Goal: Task Accomplishment & Management: Manage account settings

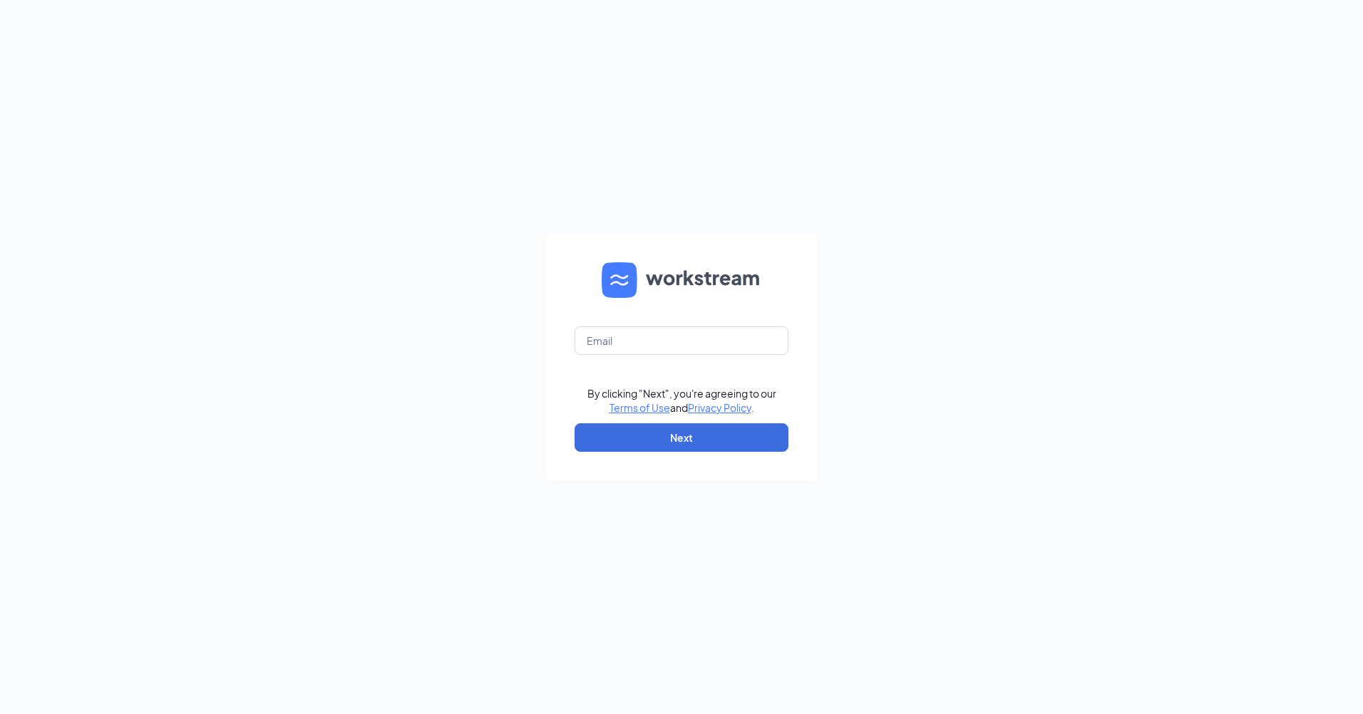
click at [611, 355] on form "By clicking "Next", you're agreeing to our Terms of Use and Privacy Policy . Ne…" at bounding box center [681, 357] width 271 height 247
click at [614, 349] on input "text" at bounding box center [682, 341] width 214 height 29
paste input "jbarcelona@interfoodsoa.com"
type input "jbarcelona@interfoodsoa.com"
click at [717, 431] on button "Next" at bounding box center [682, 437] width 214 height 29
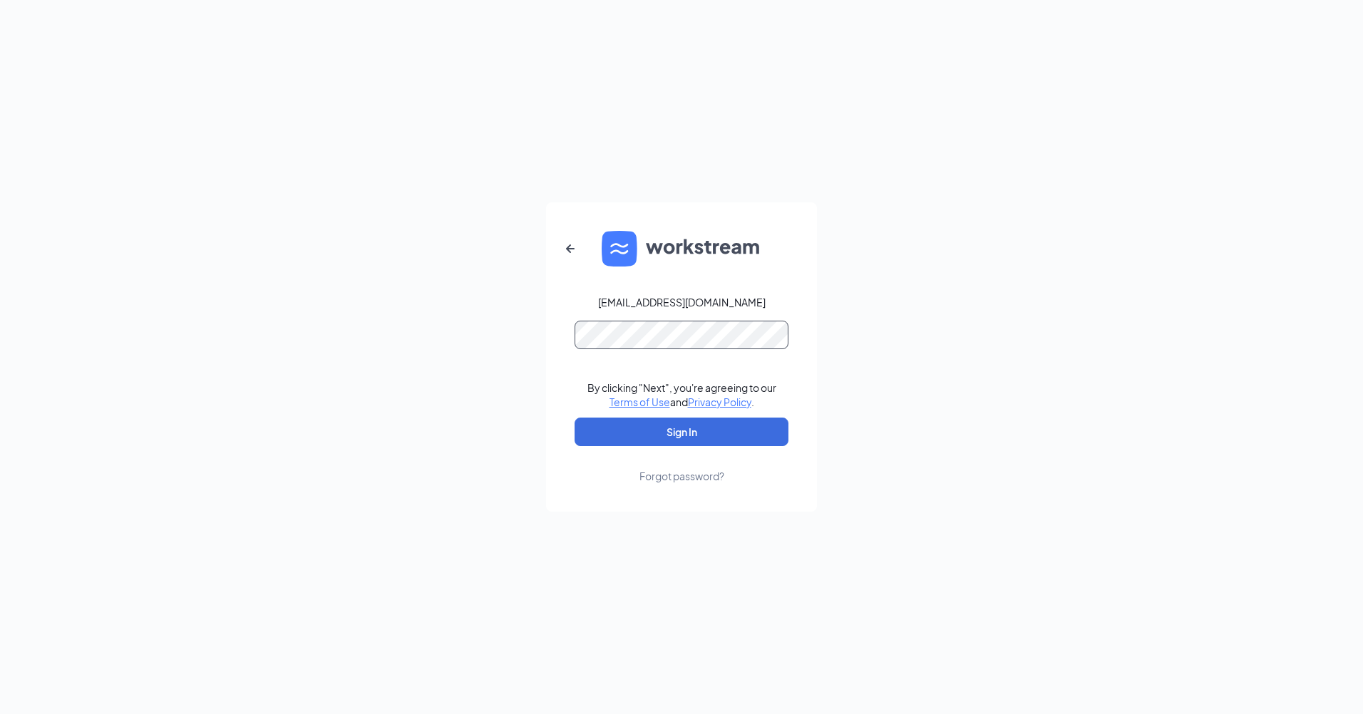
click at [575, 418] on button "Sign In" at bounding box center [682, 432] width 214 height 29
click at [719, 424] on button "Sign In" at bounding box center [682, 432] width 214 height 29
click at [688, 479] on div "Forgot password?" at bounding box center [682, 476] width 85 height 14
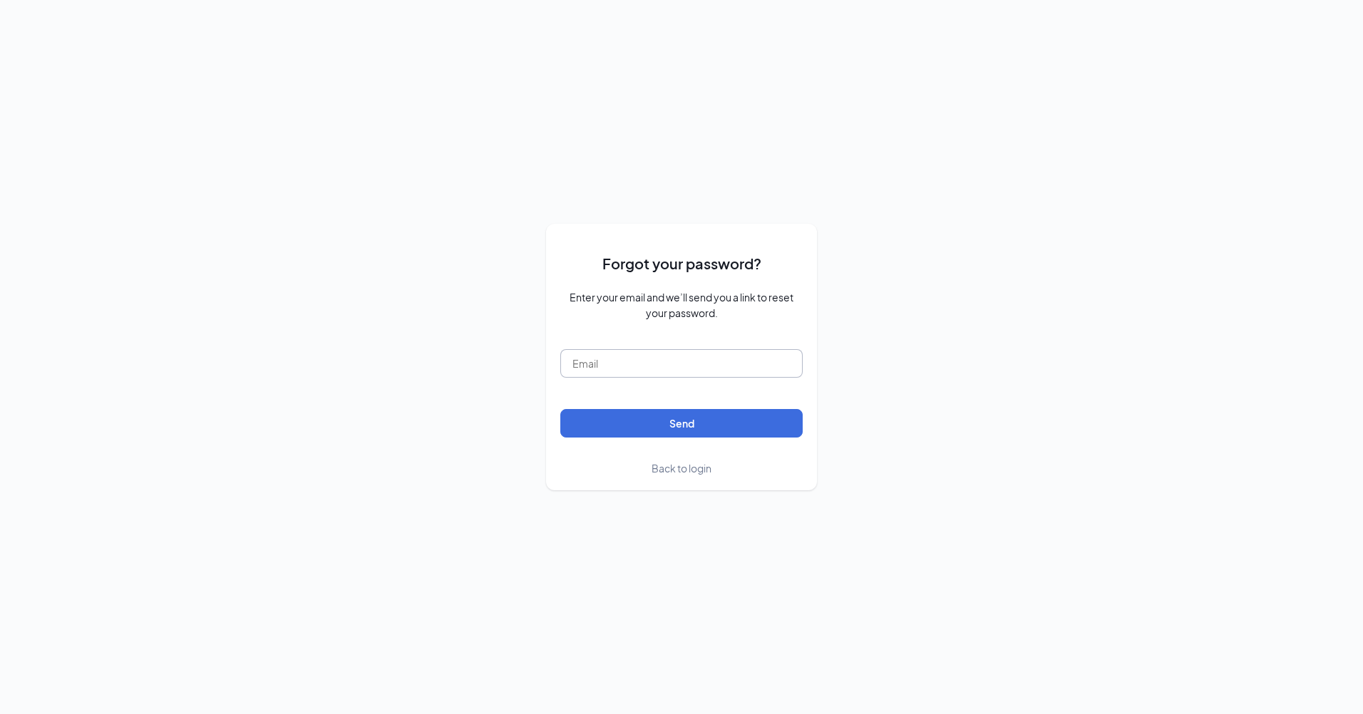
click at [659, 366] on input "text" at bounding box center [681, 363] width 242 height 29
click at [702, 354] on input "text" at bounding box center [681, 363] width 242 height 29
click at [697, 363] on input "text" at bounding box center [681, 363] width 242 height 29
type input "jbarcelona@interfoodsoa.com"
click at [704, 419] on button "Send" at bounding box center [681, 423] width 242 height 29
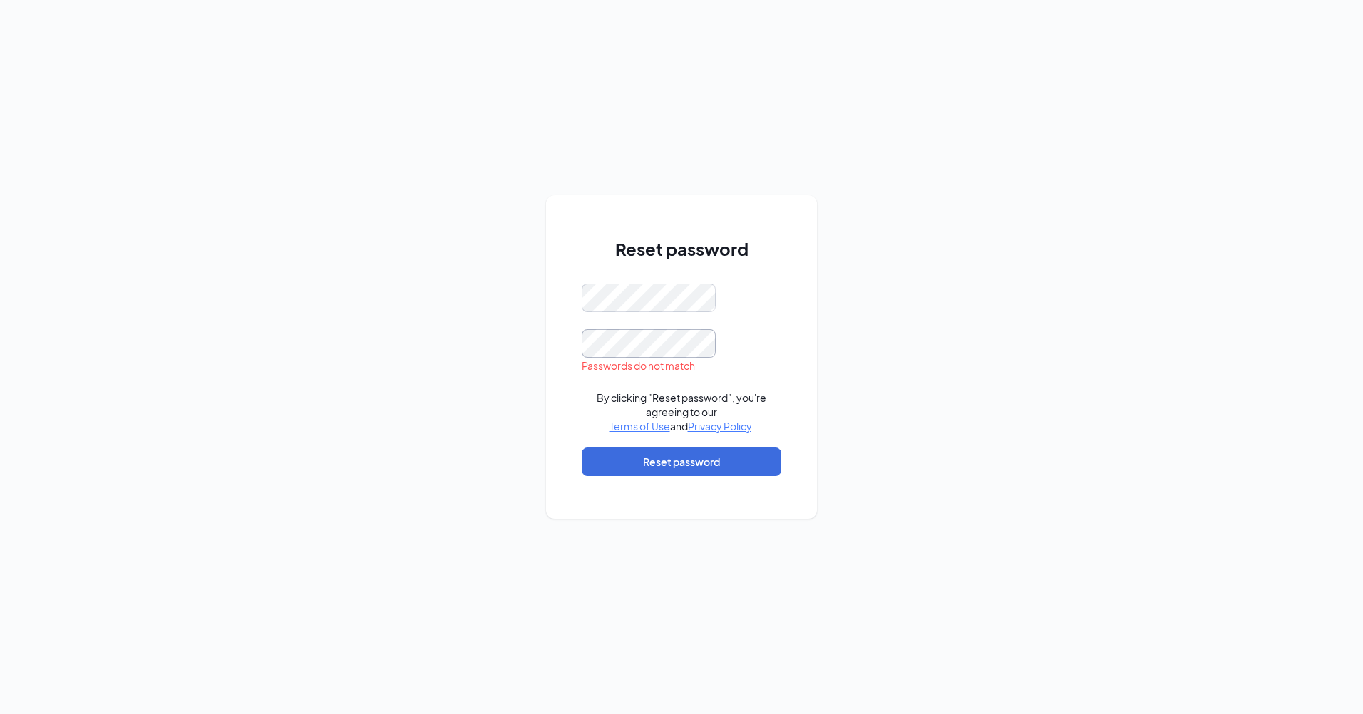
scroll to position [0, 2]
drag, startPoint x: 990, startPoint y: 248, endPoint x: 983, endPoint y: 252, distance: 7.7
click at [989, 249] on div "Reset password Passwords do not match By clicking "Reset password", you're agre…" at bounding box center [681, 357] width 1363 height 714
drag, startPoint x: 1077, startPoint y: 280, endPoint x: 1047, endPoint y: 278, distance: 30.0
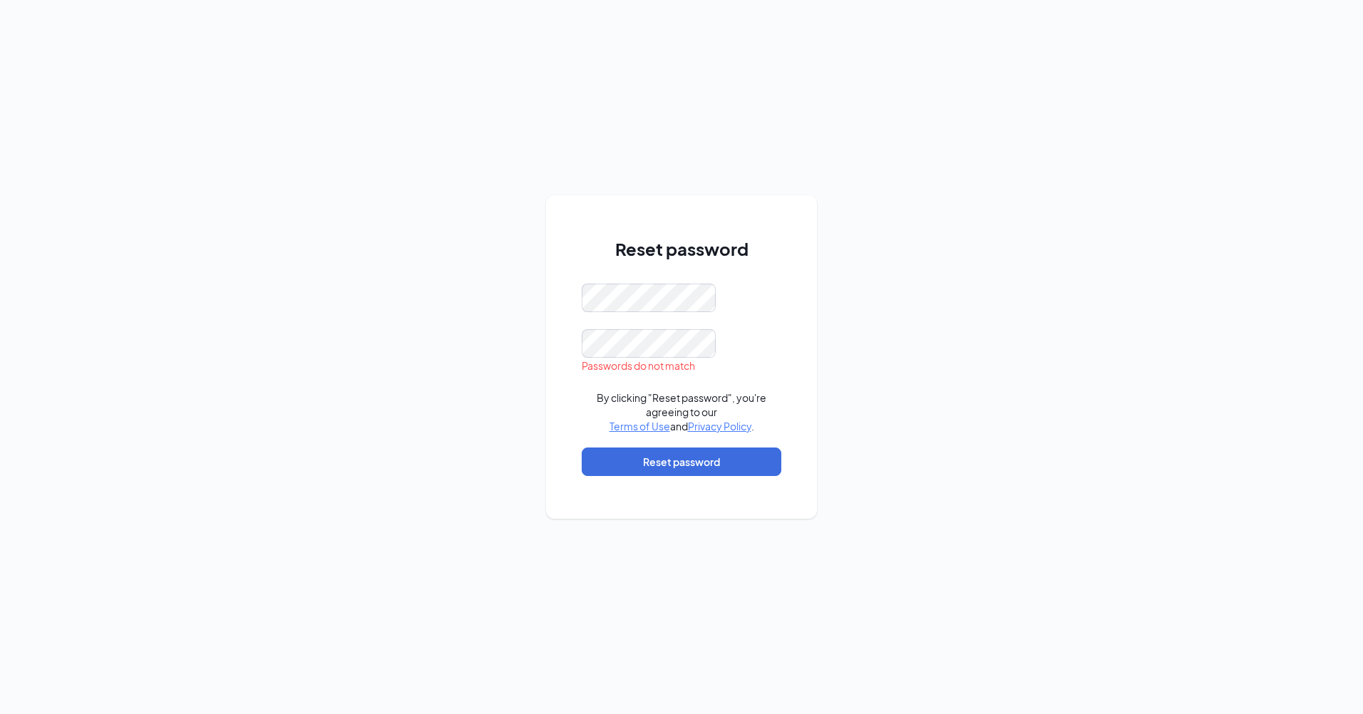
click at [1077, 280] on div "Reset password Passwords do not match By clicking "Reset password", you're agre…" at bounding box center [681, 357] width 1363 height 714
click at [774, 453] on button "Reset password" at bounding box center [682, 462] width 200 height 29
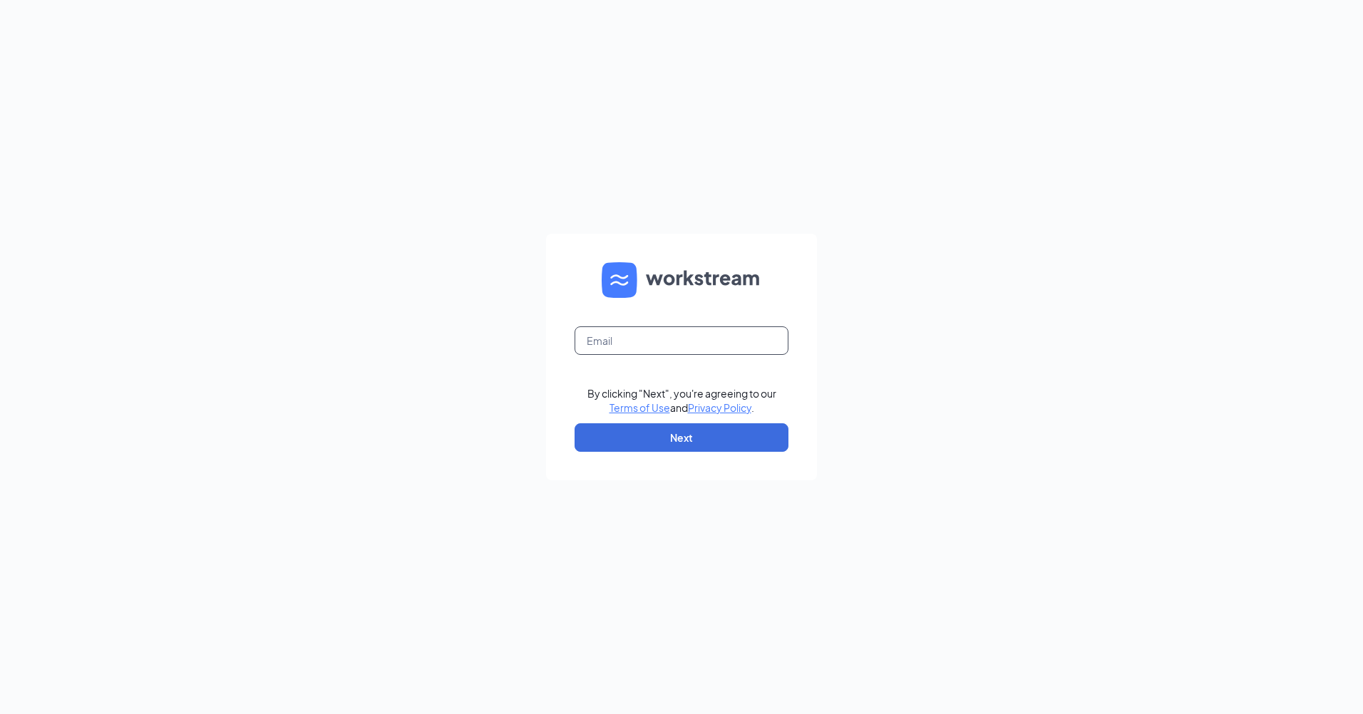
click at [679, 344] on input "text" at bounding box center [682, 341] width 214 height 29
type input "[EMAIL_ADDRESS][DOMAIN_NAME]"
click at [751, 443] on button "Next" at bounding box center [682, 437] width 214 height 29
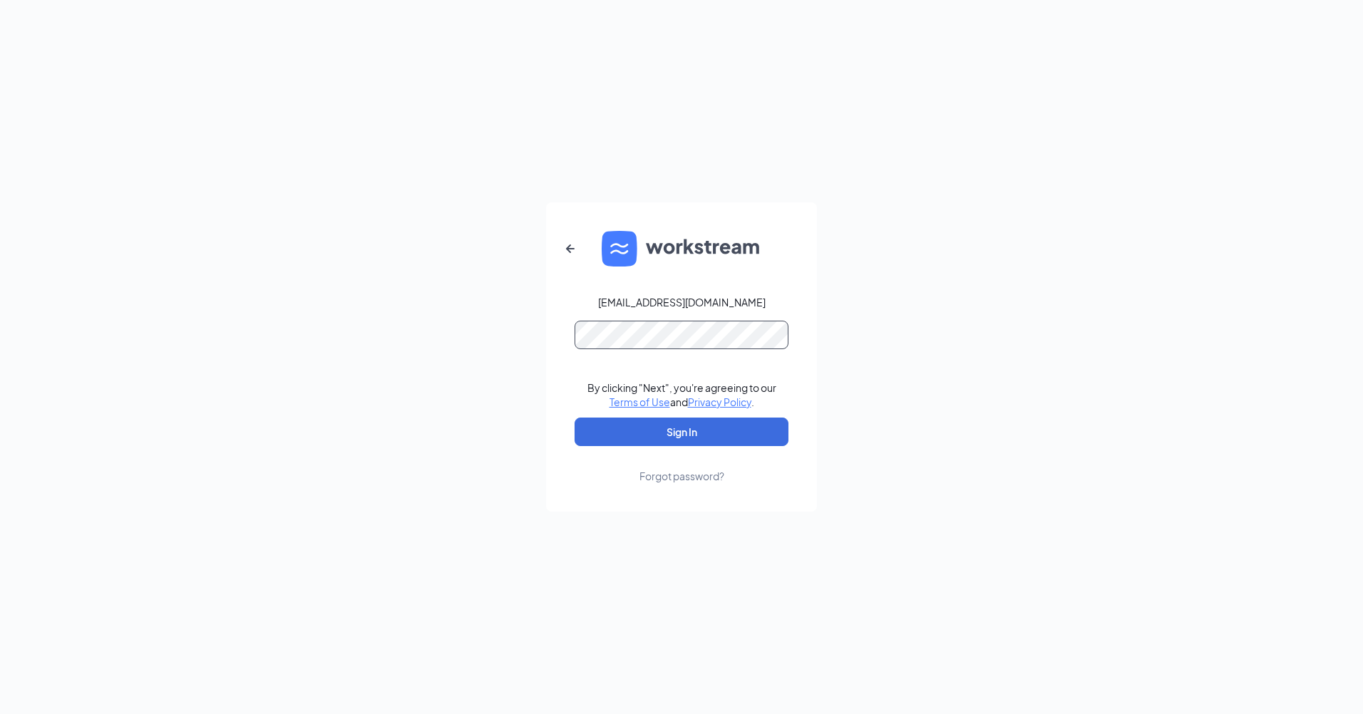
click at [575, 418] on button "Sign In" at bounding box center [682, 432] width 214 height 29
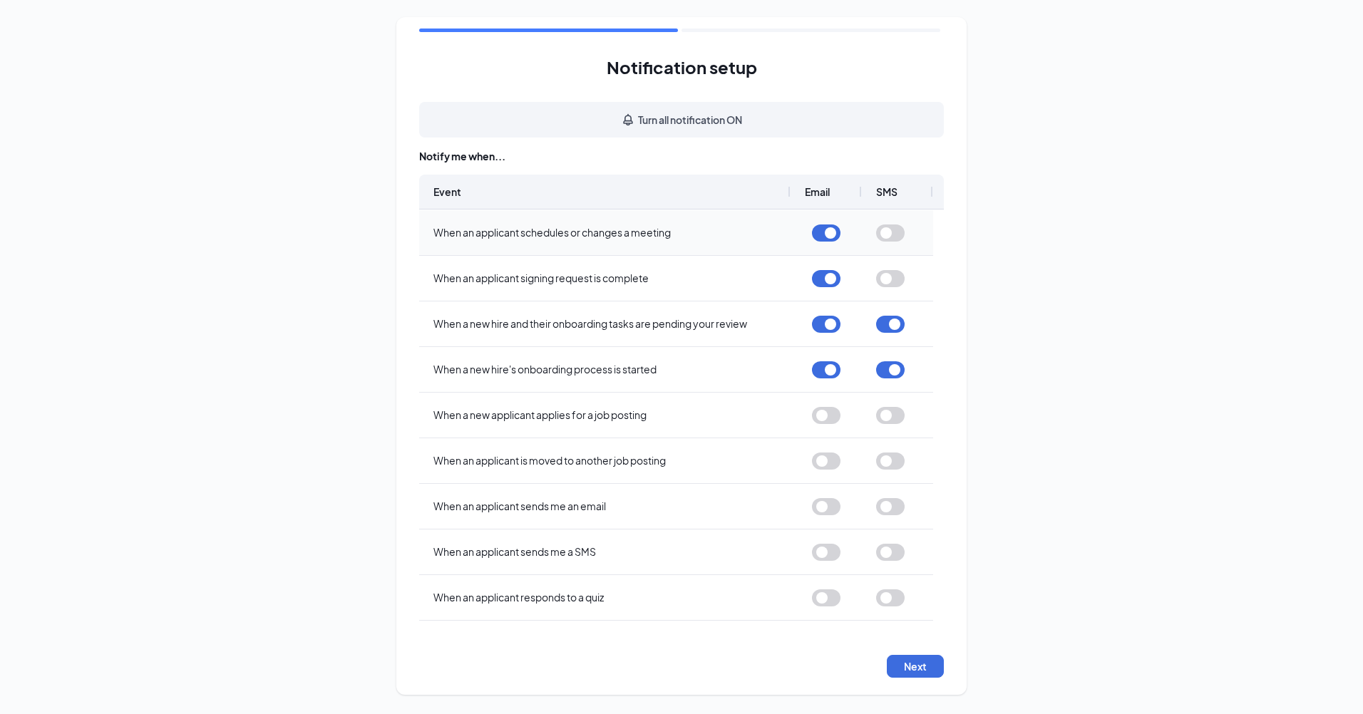
click at [834, 235] on button "button" at bounding box center [826, 233] width 29 height 17
click at [832, 274] on button "button" at bounding box center [826, 278] width 29 height 17
click at [826, 327] on button "button" at bounding box center [826, 324] width 29 height 17
click at [823, 371] on button "button" at bounding box center [826, 369] width 29 height 17
click at [893, 327] on button "button" at bounding box center [890, 324] width 29 height 17
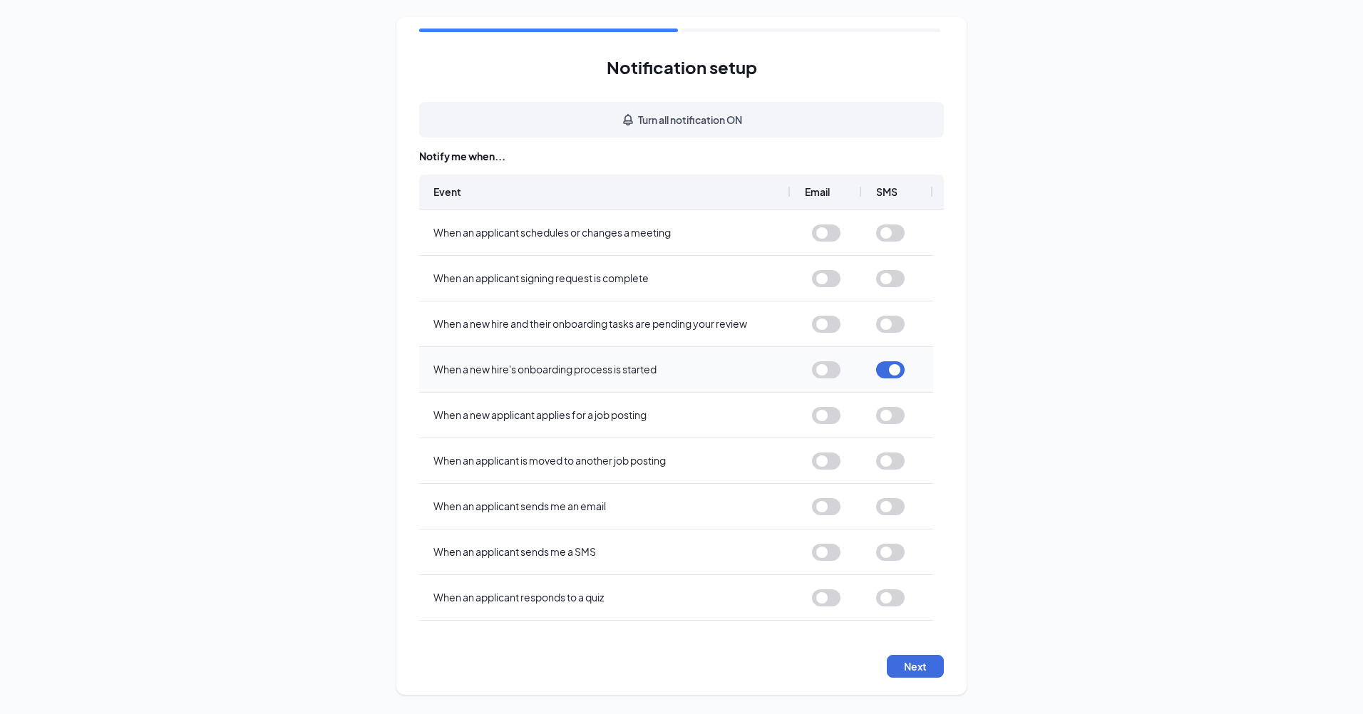
drag, startPoint x: 886, startPoint y: 373, endPoint x: 900, endPoint y: 381, distance: 16.3
click at [886, 373] on div "Event Email SMS When an applicant schedules or changes a meeting When an applic…" at bounding box center [681, 404] width 525 height 458
click at [896, 364] on button "button" at bounding box center [890, 369] width 29 height 17
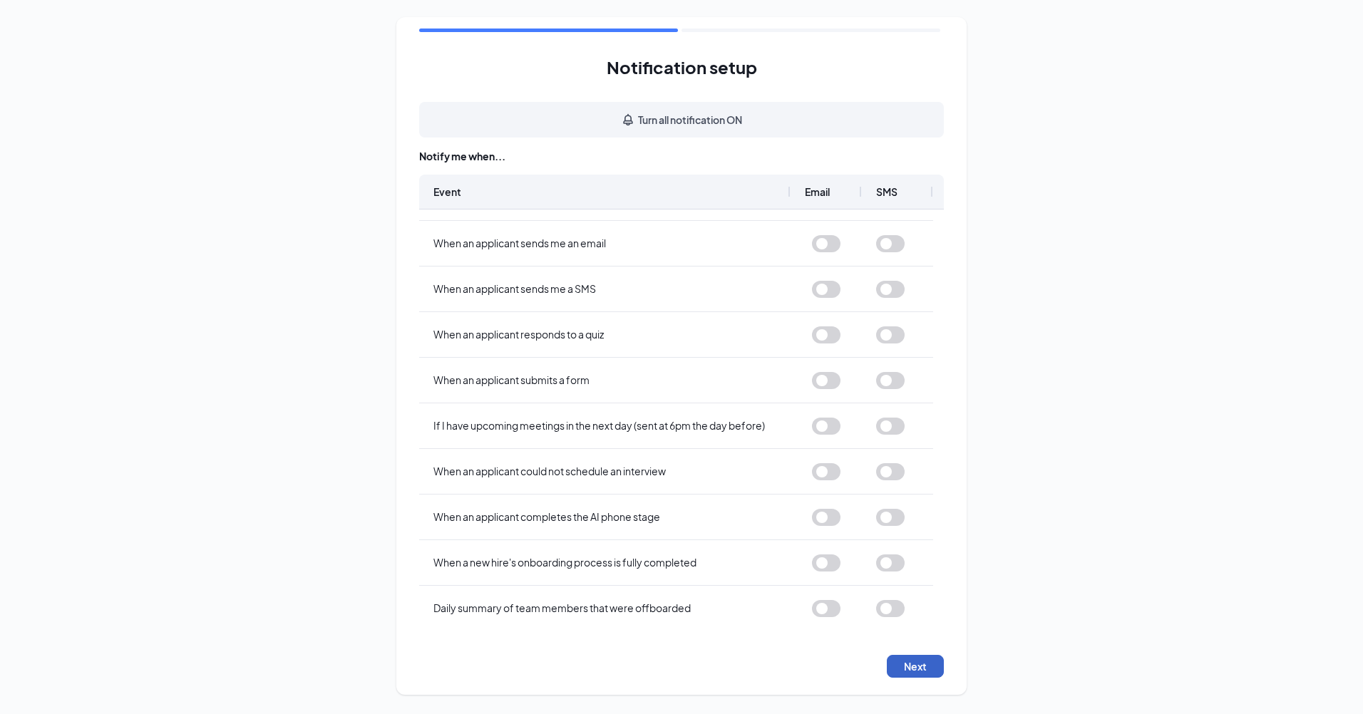
click at [930, 669] on button "Next" at bounding box center [915, 666] width 57 height 23
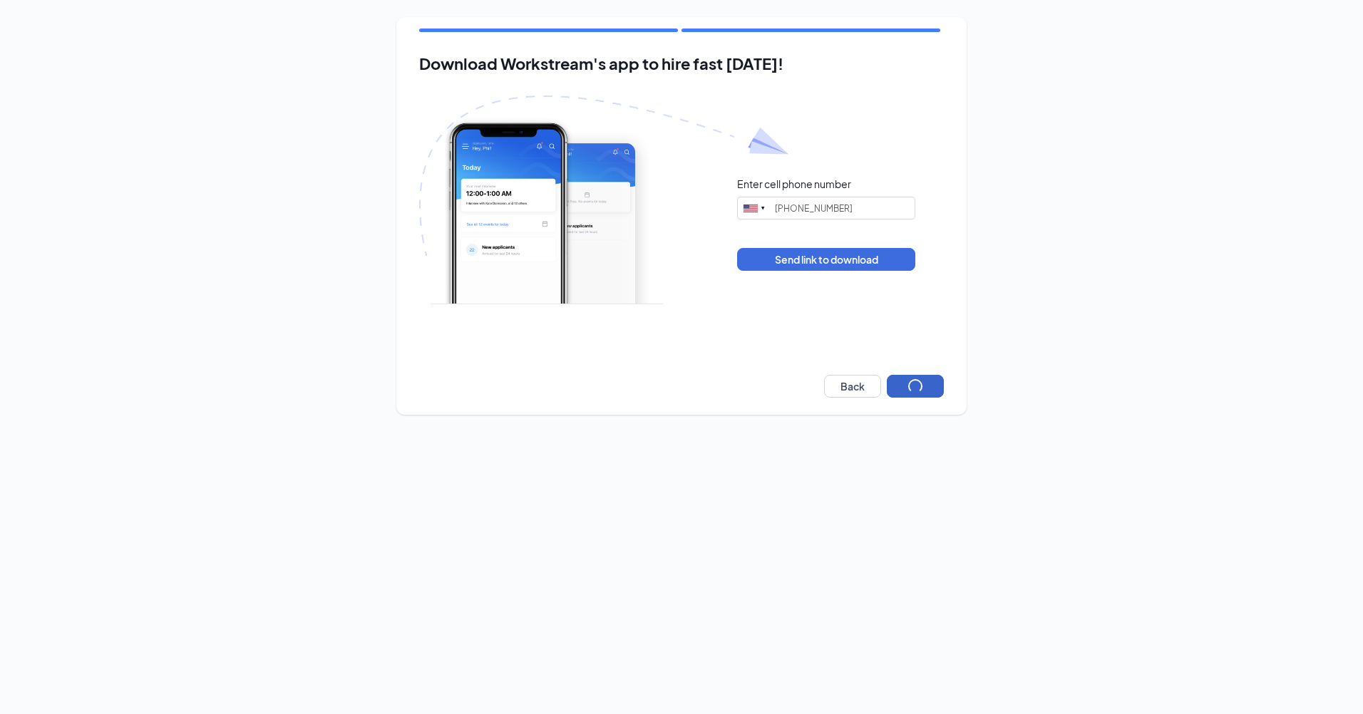
type input "(305) 670-0746"
click at [868, 389] on button "Back" at bounding box center [852, 386] width 57 height 23
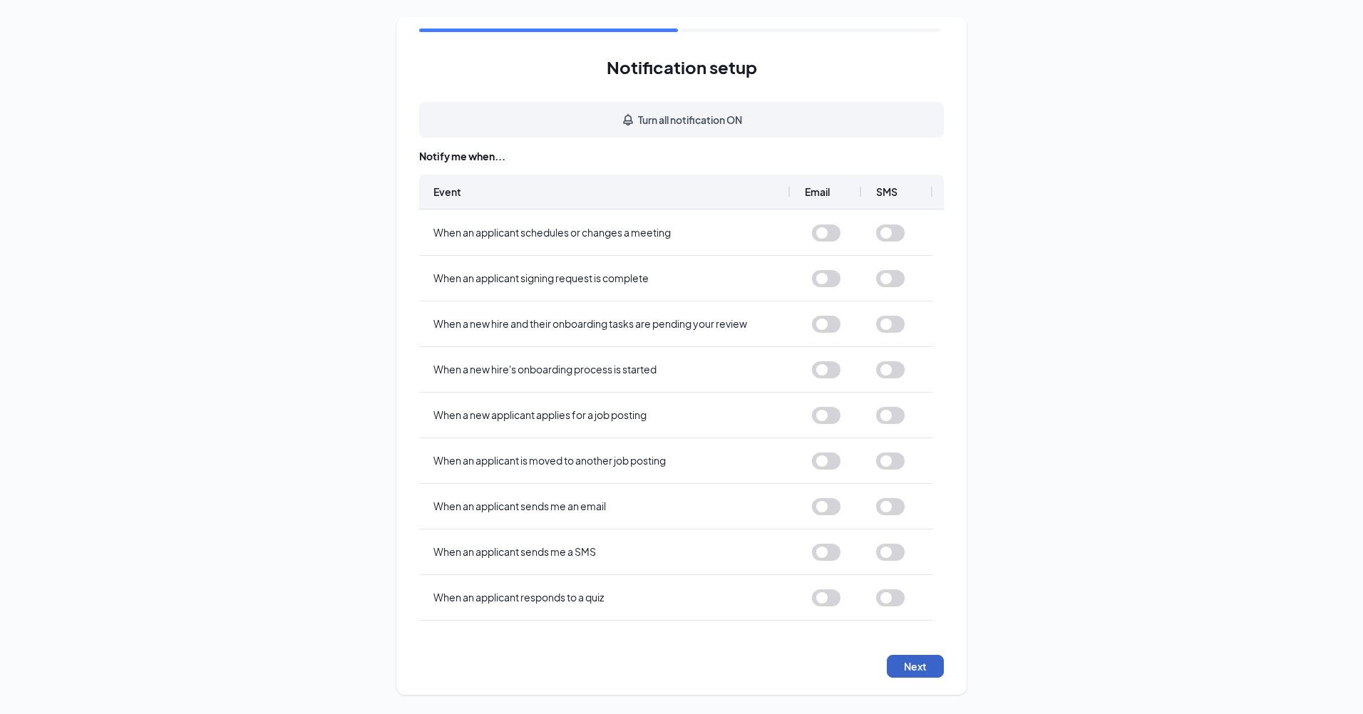
click at [909, 671] on button "Next" at bounding box center [915, 666] width 57 height 23
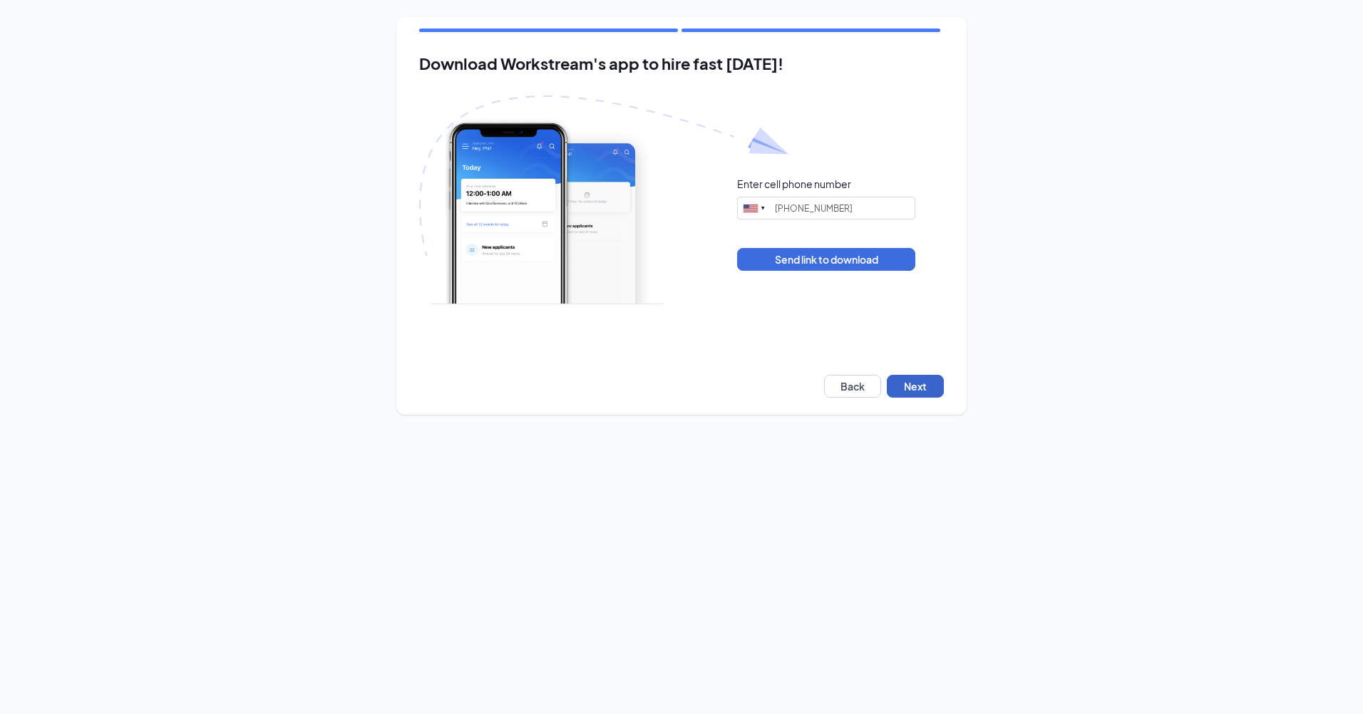
click at [920, 384] on button "Next" at bounding box center [915, 386] width 57 height 23
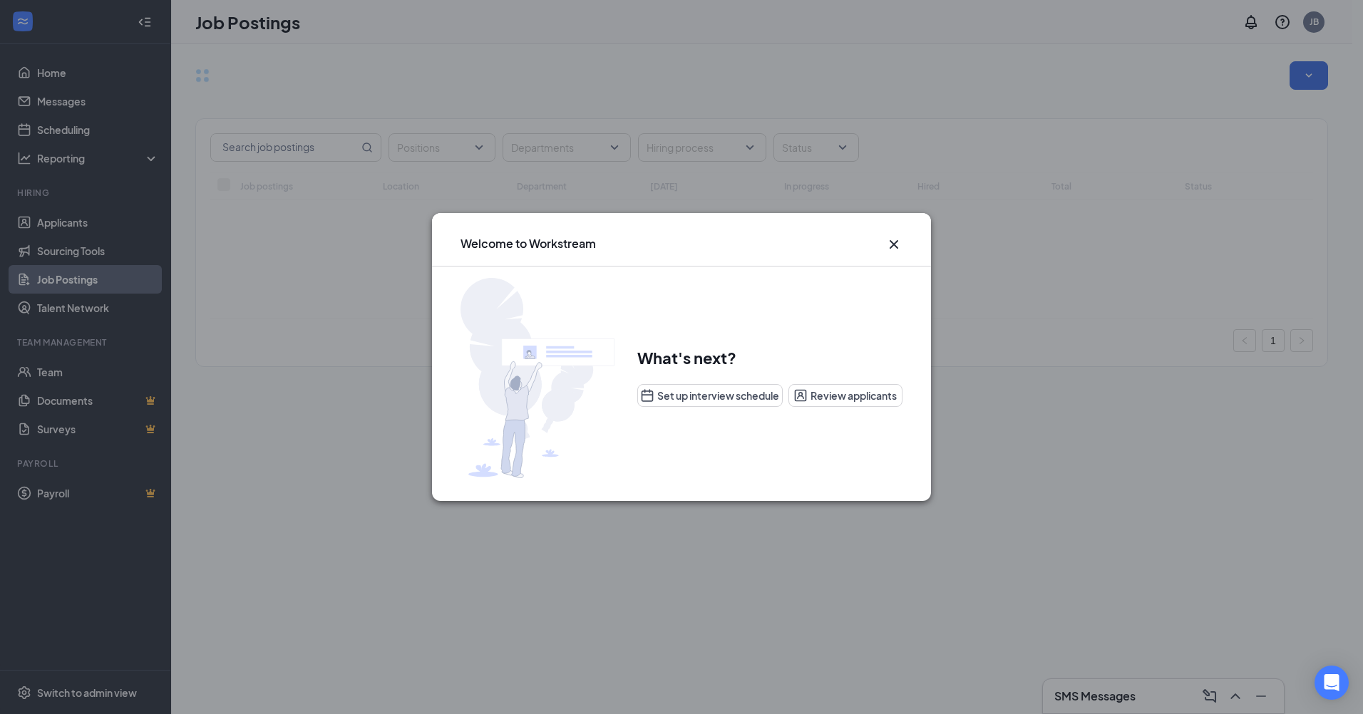
click at [902, 241] on icon "Cross" at bounding box center [893, 244] width 17 height 17
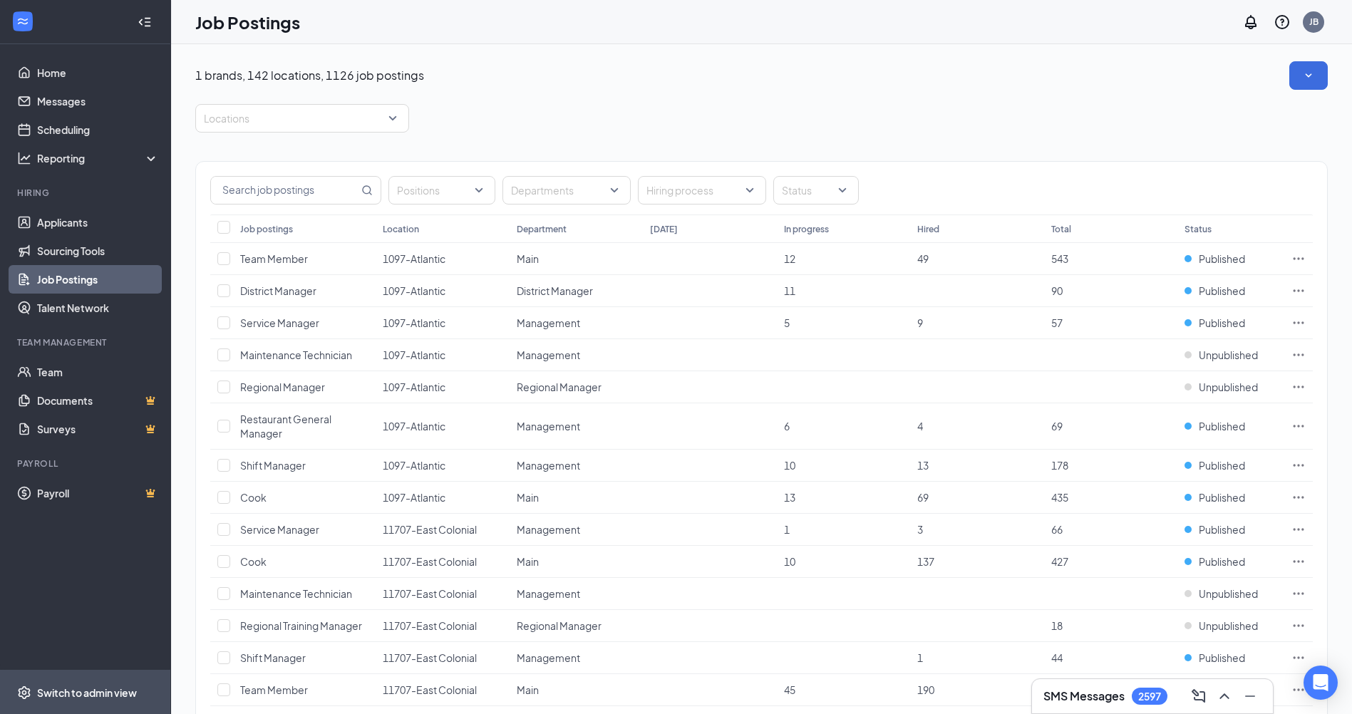
click at [101, 696] on div "Switch to admin view" at bounding box center [87, 693] width 100 height 14
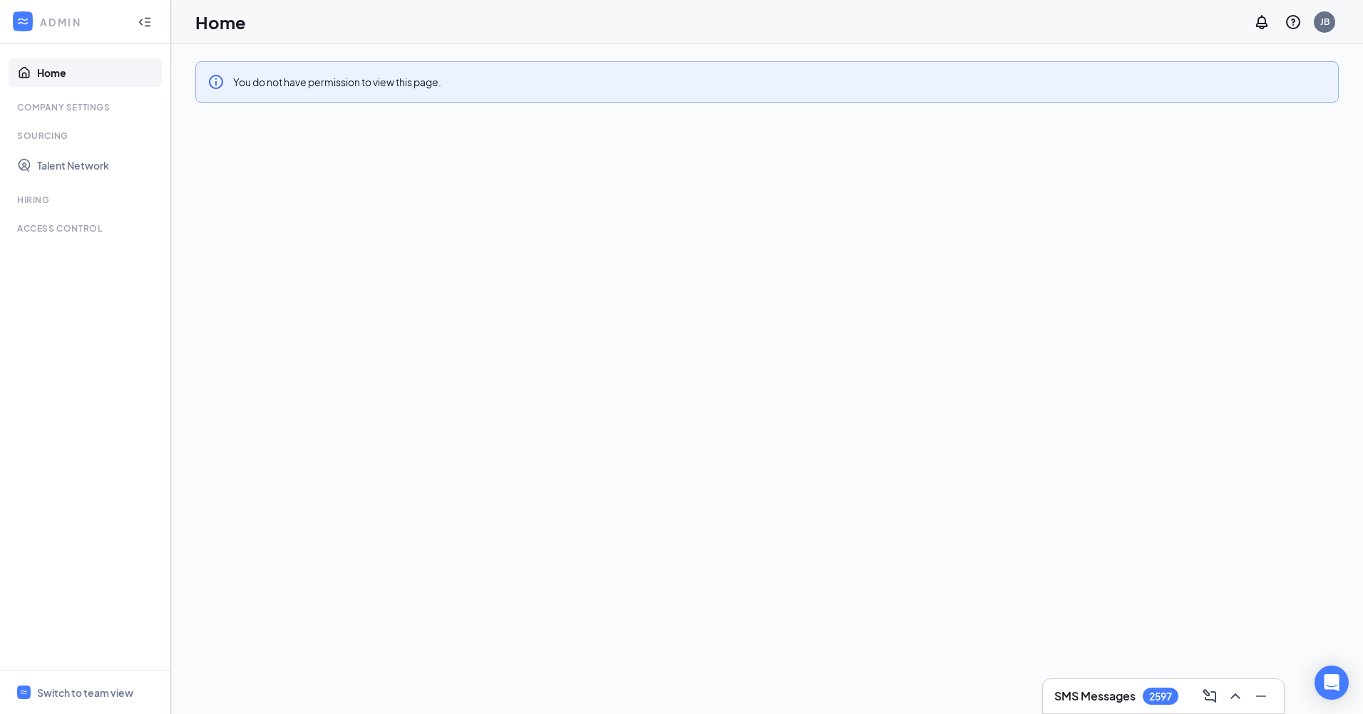
click at [63, 73] on link "Home" at bounding box center [98, 72] width 122 height 29
click at [62, 689] on div "Switch to team view" at bounding box center [85, 693] width 96 height 14
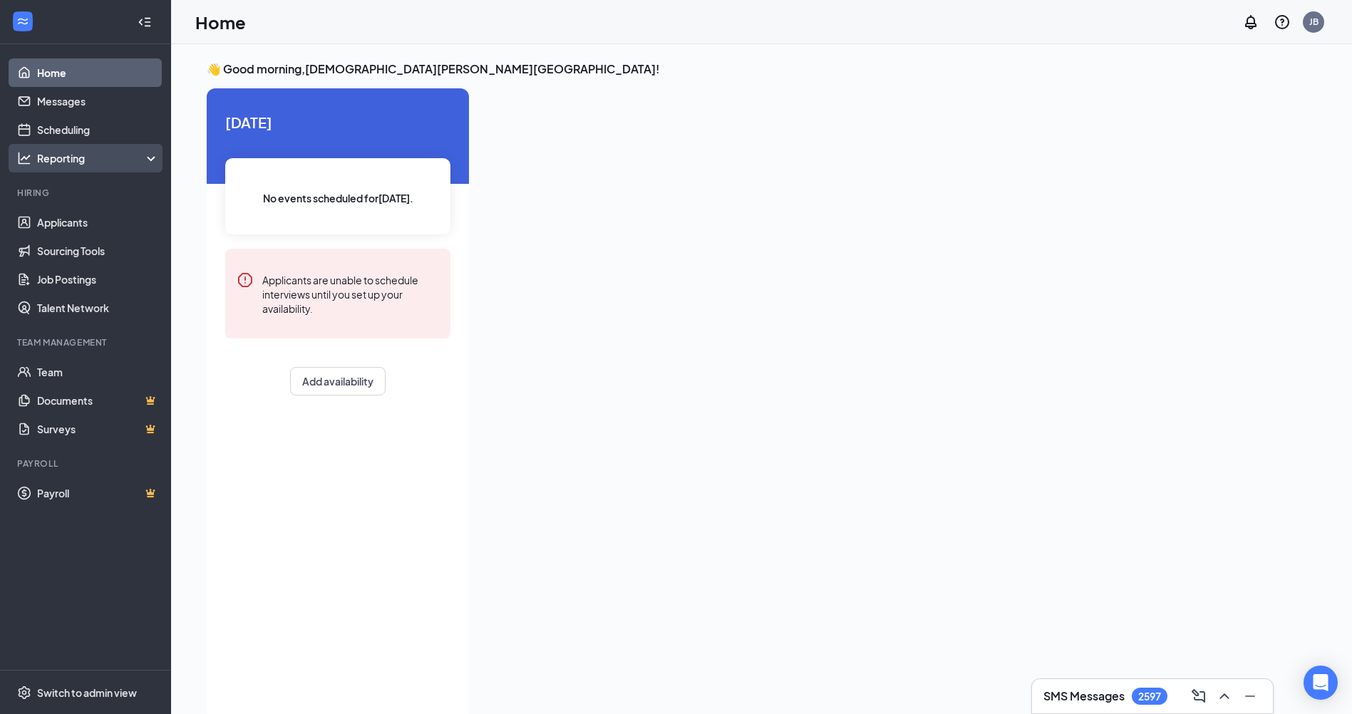
click at [141, 163] on div "Reporting" at bounding box center [98, 158] width 123 height 14
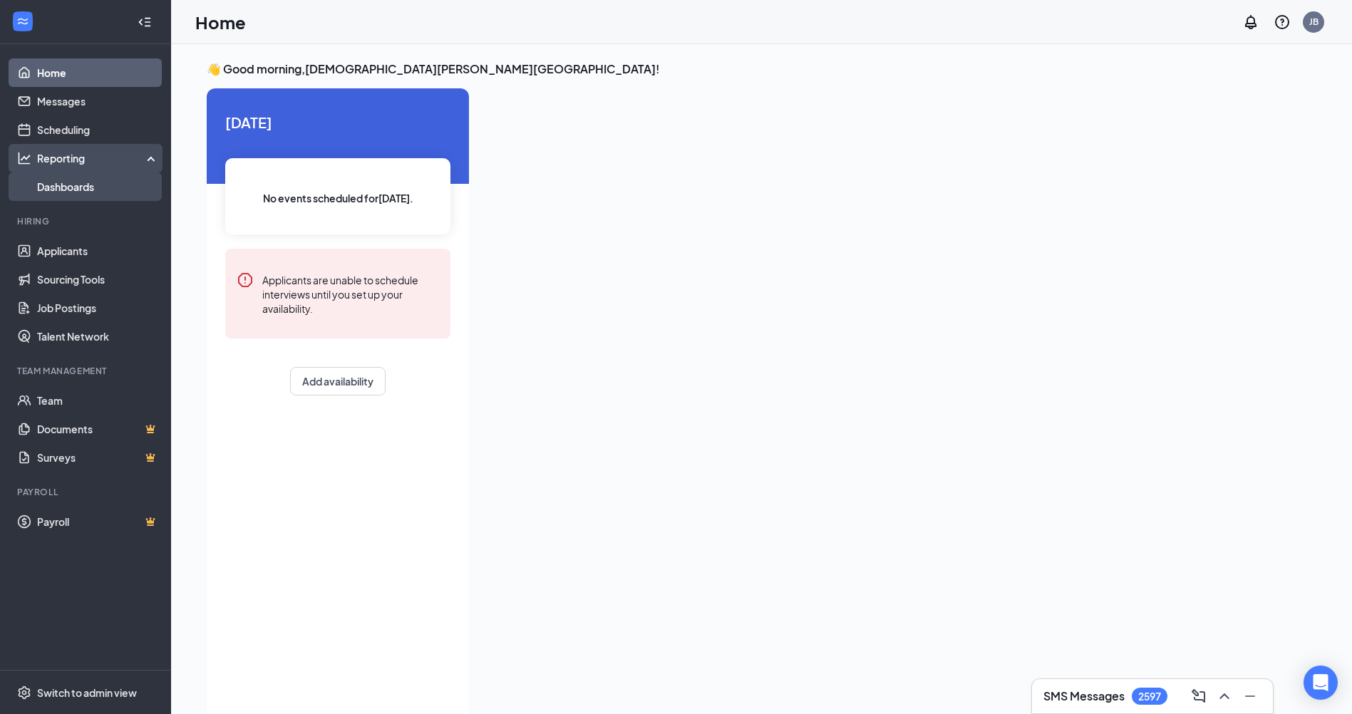
click at [115, 191] on link "Dashboards" at bounding box center [98, 187] width 122 height 29
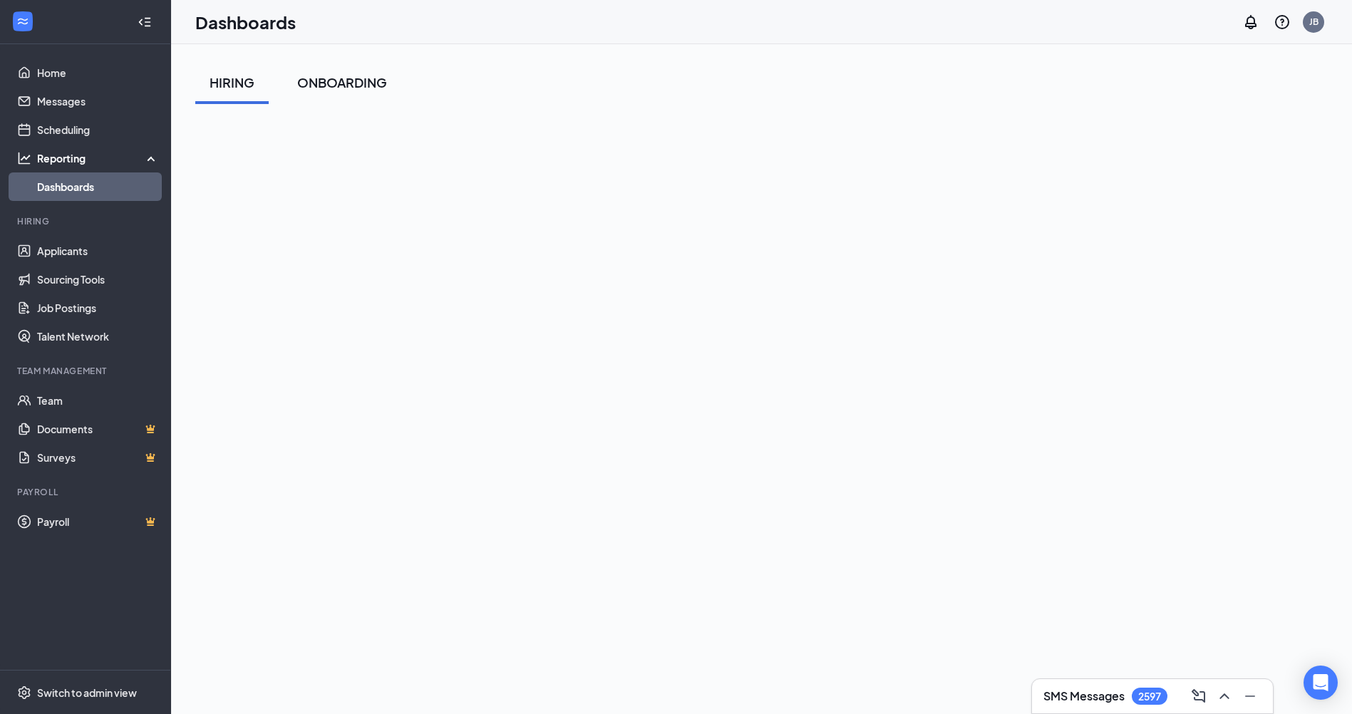
click at [359, 86] on div "ONBOARDING" at bounding box center [342, 82] width 90 height 18
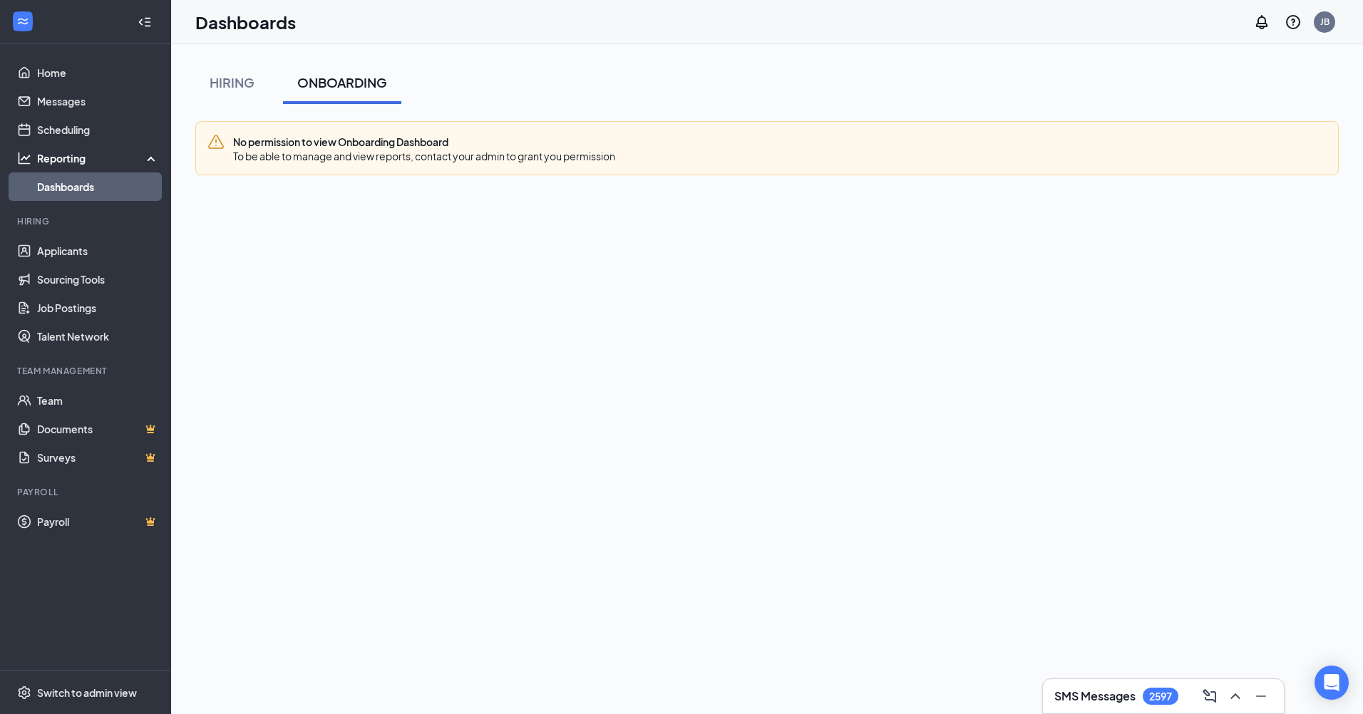
click at [1111, 702] on h3 "SMS Messages" at bounding box center [1094, 697] width 81 height 16
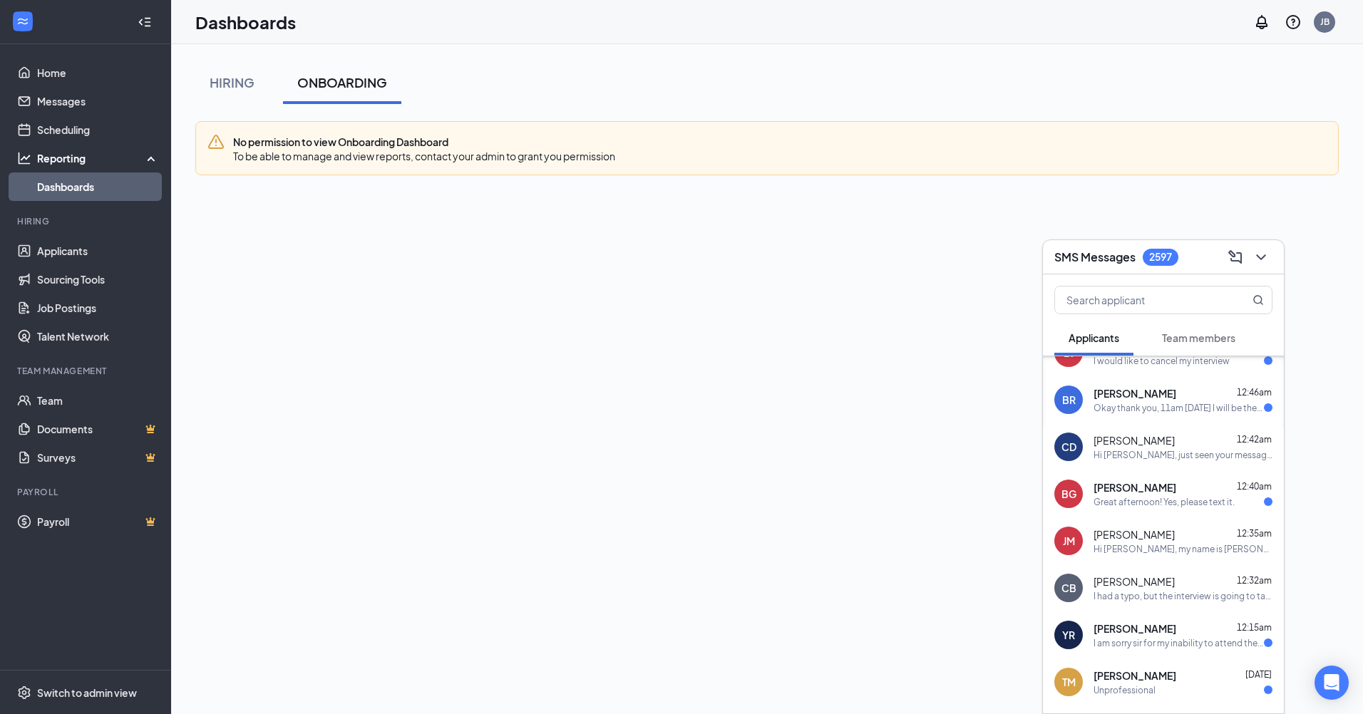
scroll to position [470, 0]
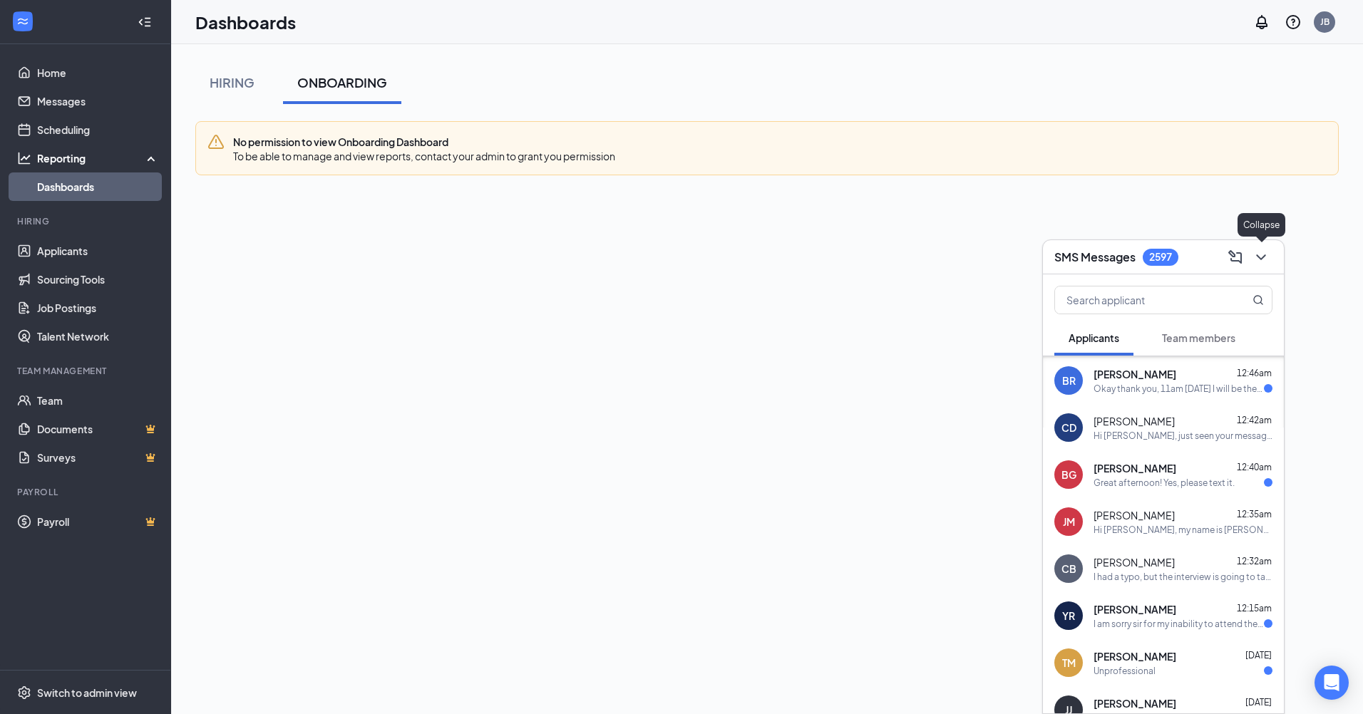
drag, startPoint x: 1268, startPoint y: 262, endPoint x: 1238, endPoint y: 282, distance: 36.4
click at [1268, 262] on icon "ChevronDown" at bounding box center [1261, 257] width 17 height 17
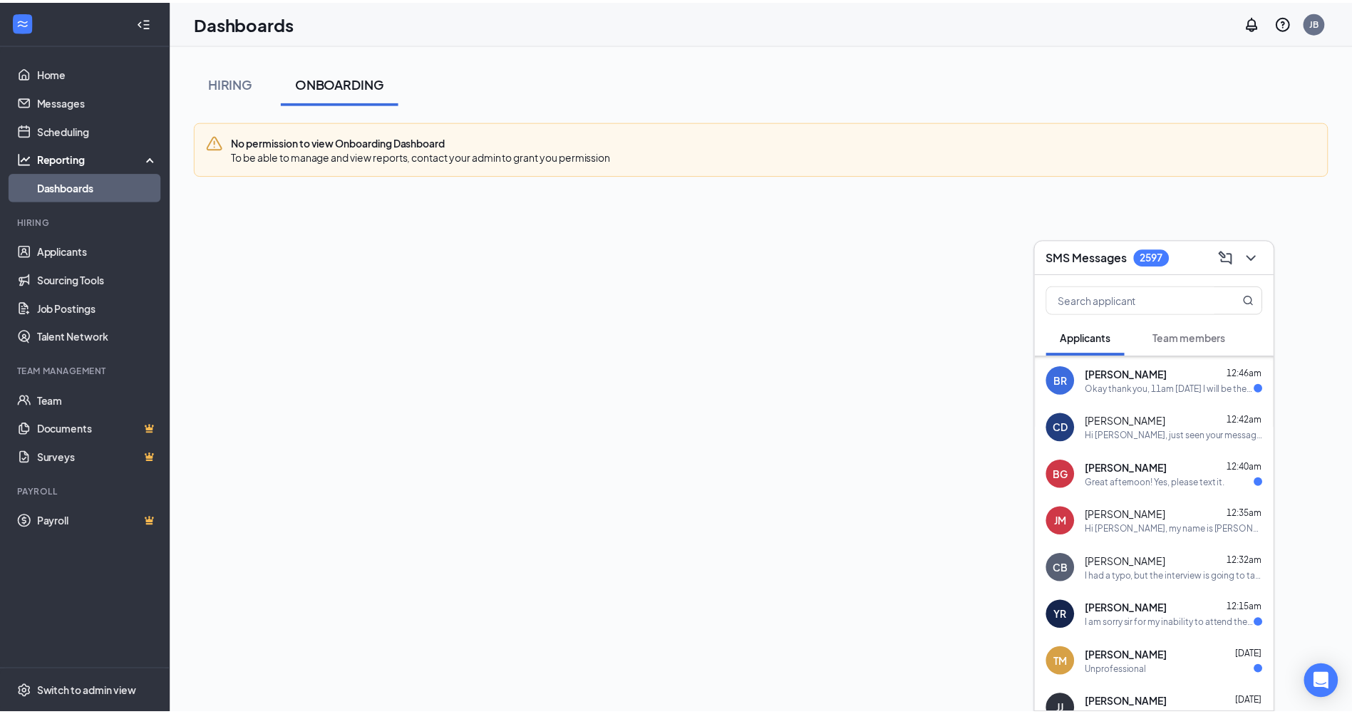
scroll to position [0, 0]
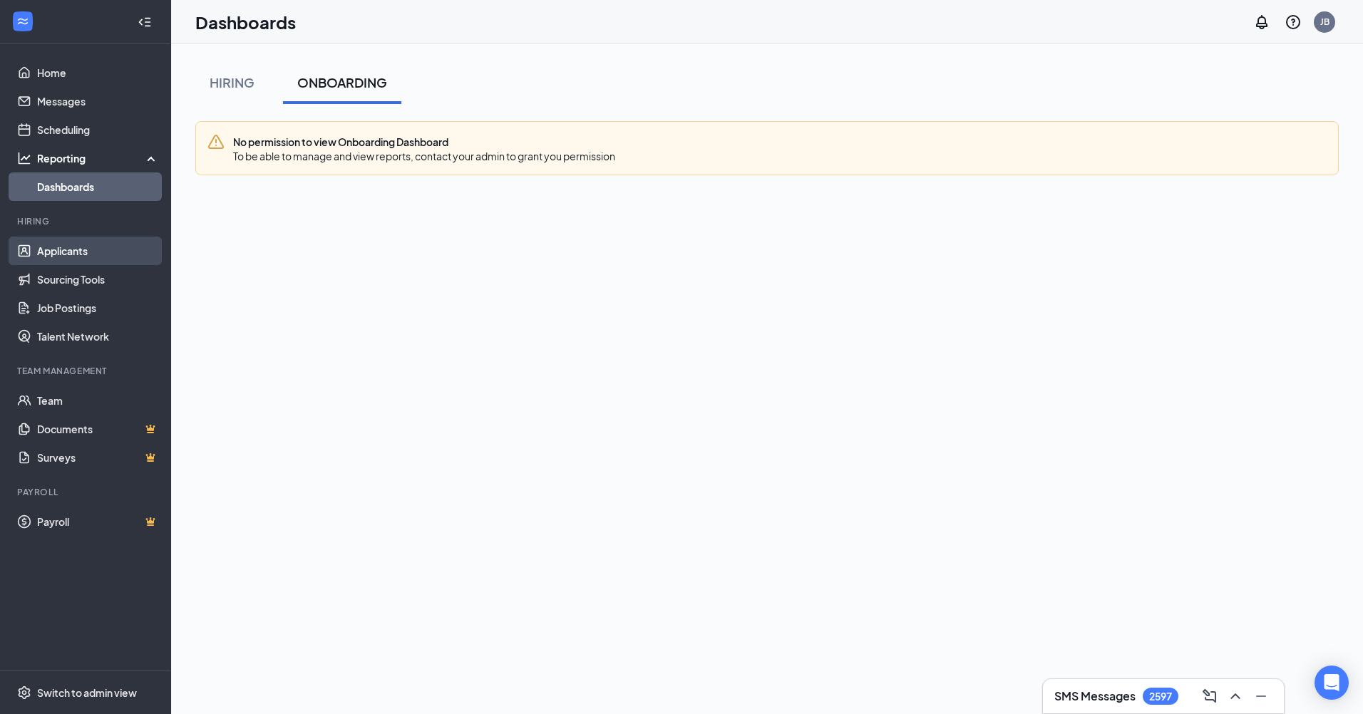
click at [37, 254] on link "Applicants" at bounding box center [98, 251] width 122 height 29
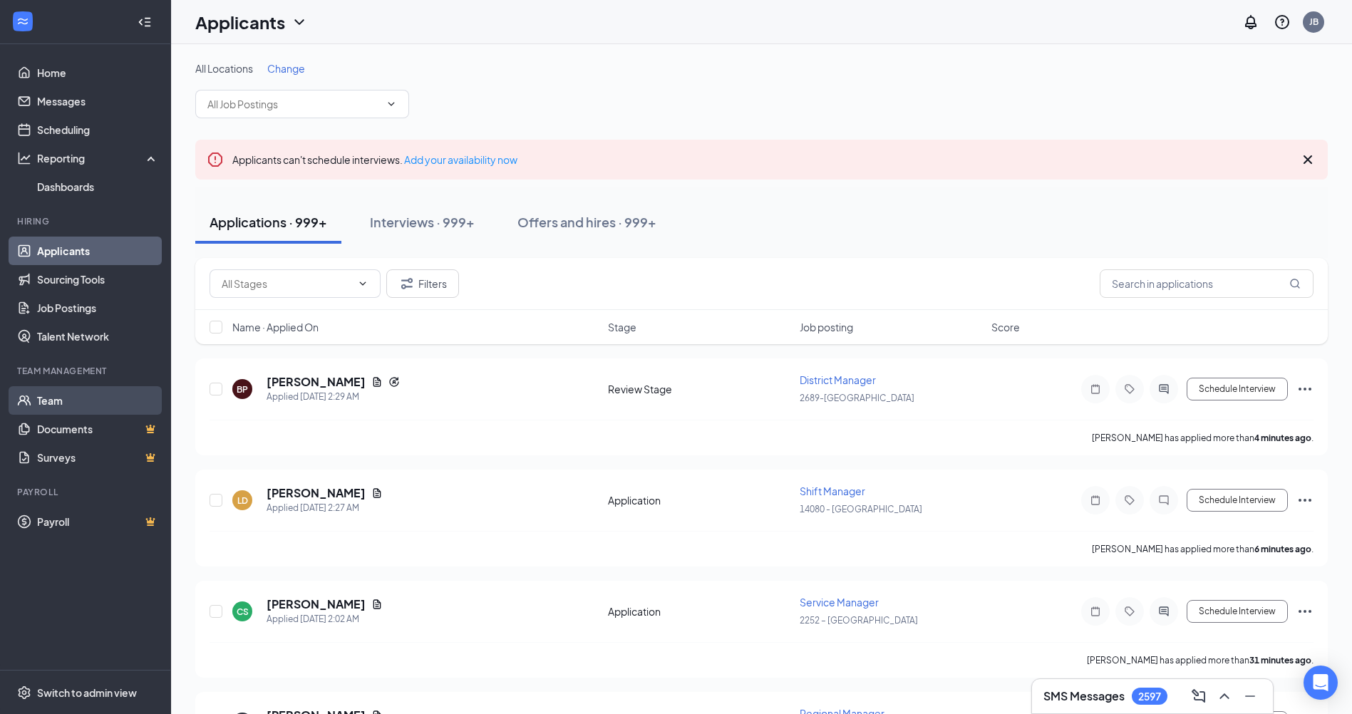
click at [78, 394] on link "Team" at bounding box center [98, 400] width 122 height 29
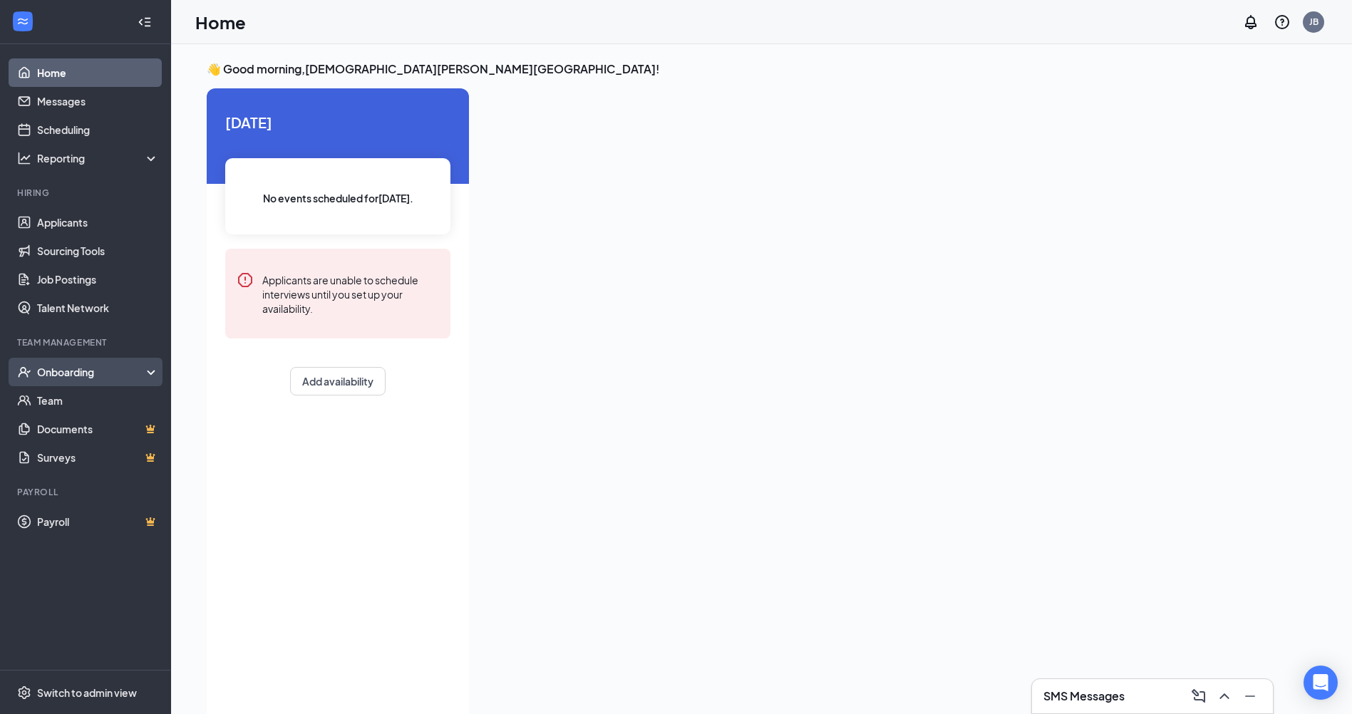
click at [125, 370] on div "Onboarding" at bounding box center [92, 372] width 110 height 14
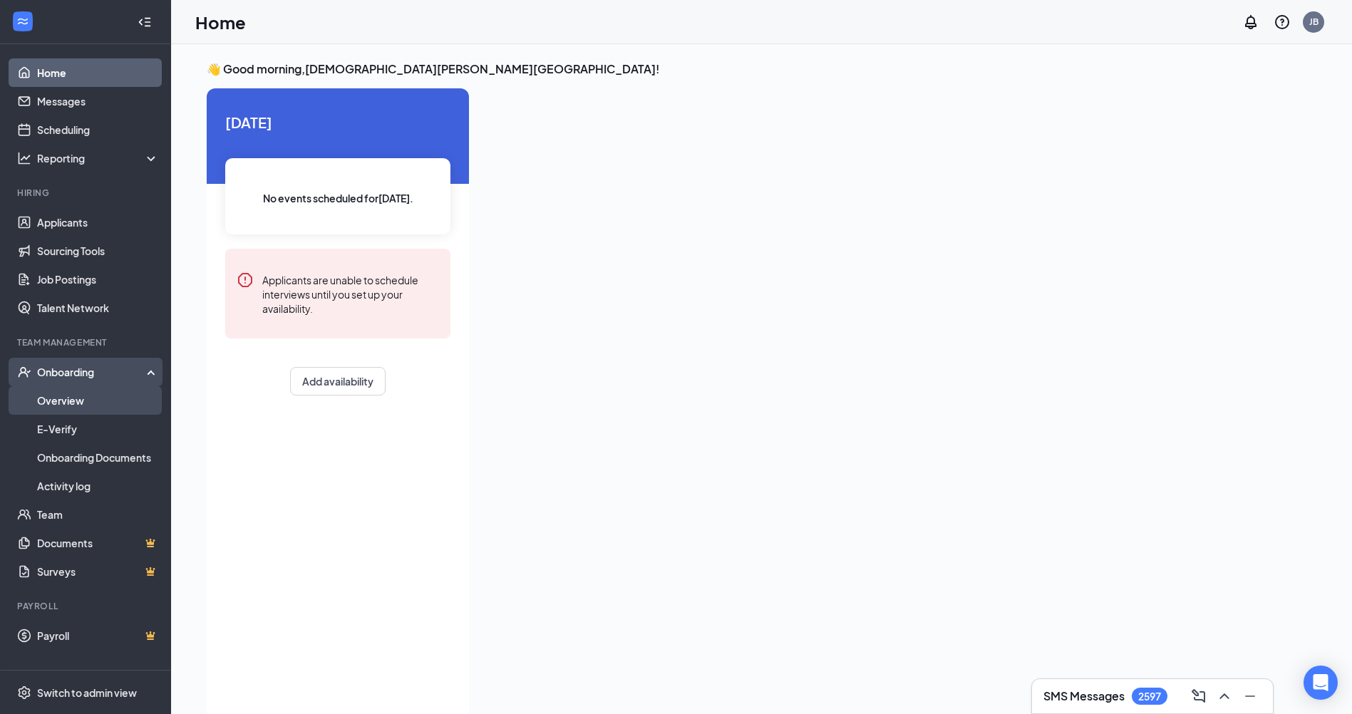
click at [102, 391] on link "Overview" at bounding box center [98, 400] width 122 height 29
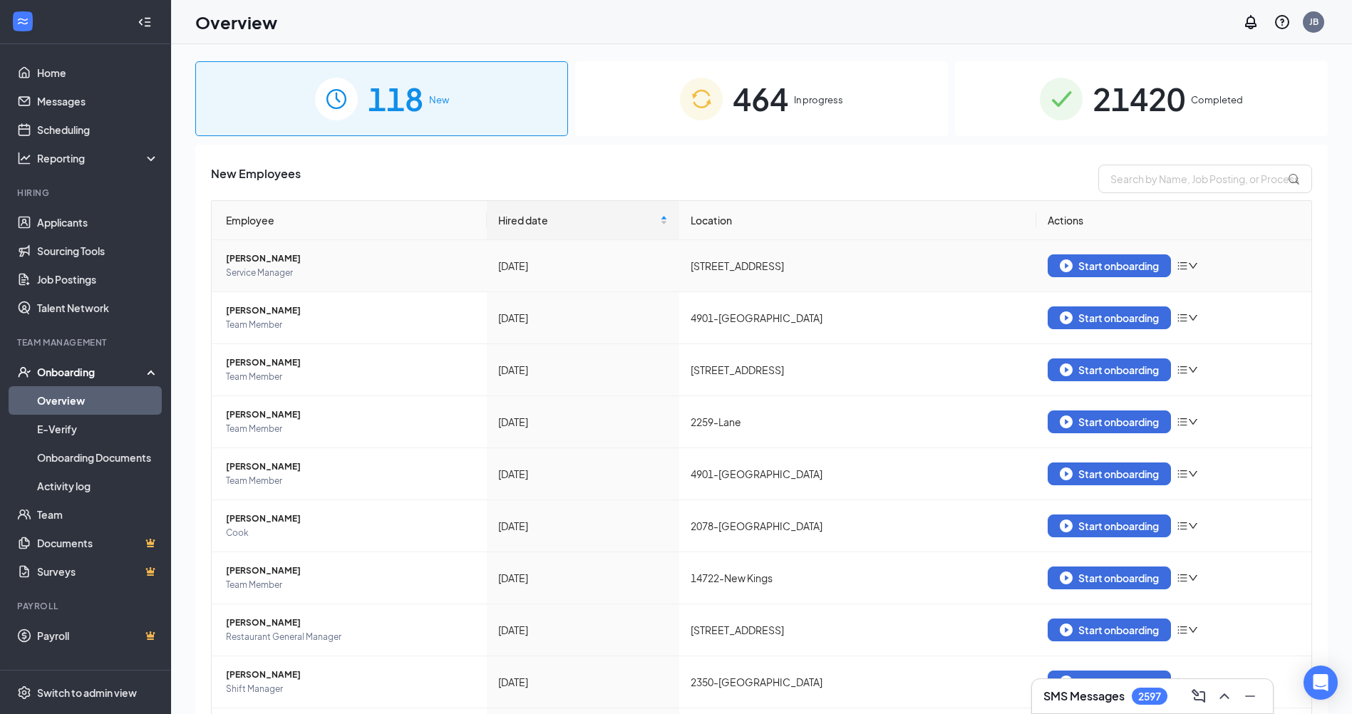
click at [255, 264] on span "[PERSON_NAME]" at bounding box center [351, 259] width 250 height 14
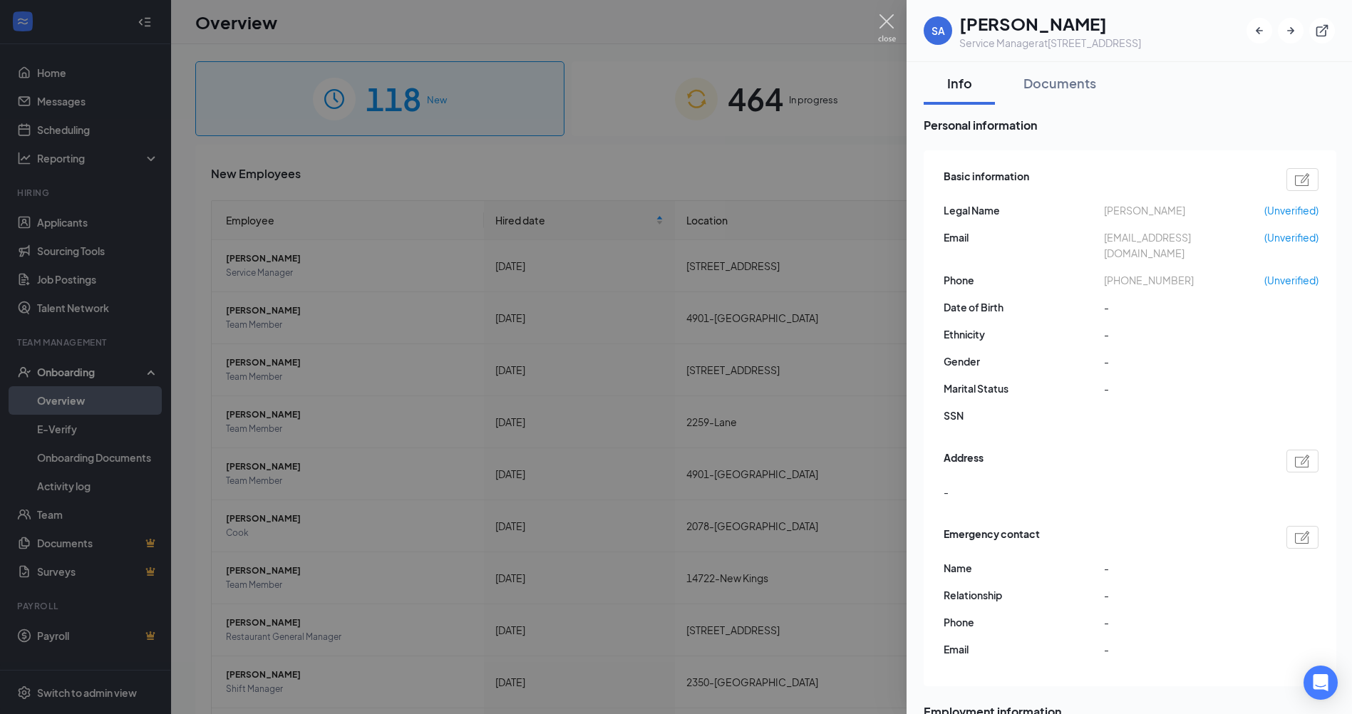
click at [880, 24] on img at bounding box center [887, 28] width 18 height 28
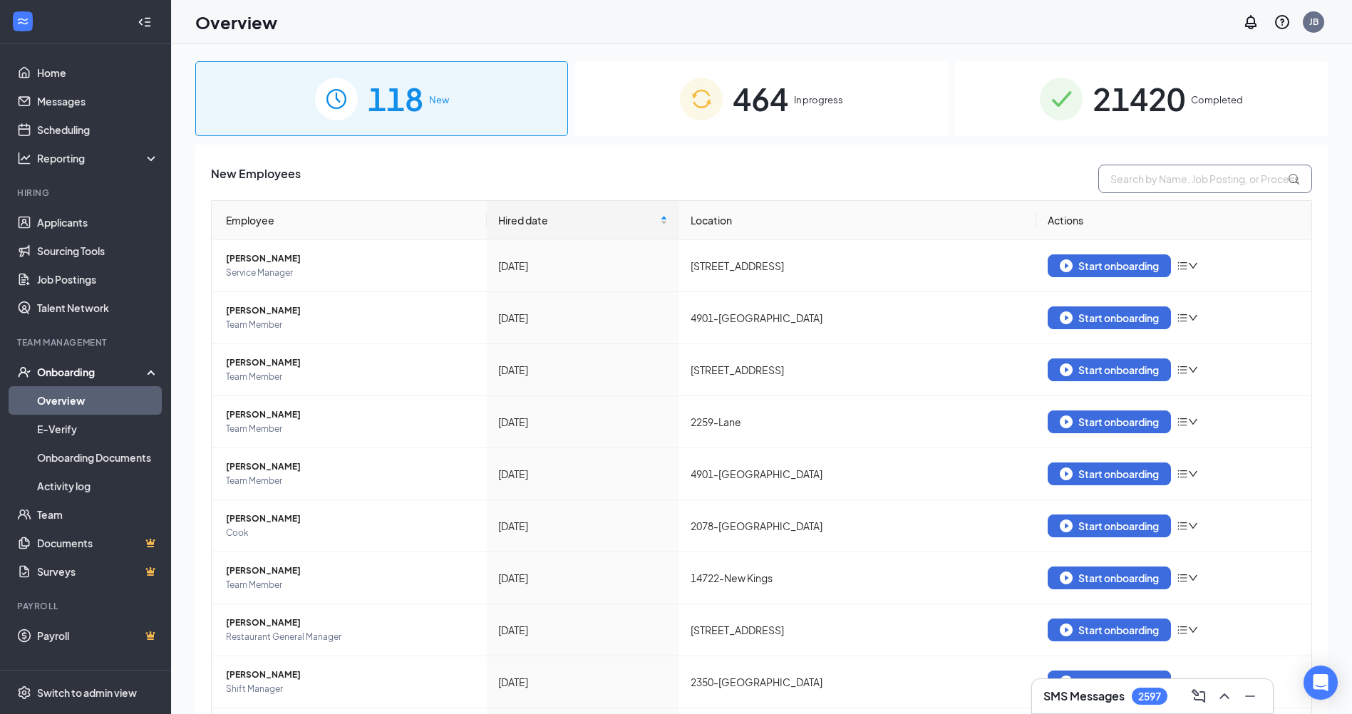
click at [1177, 180] on input "text" at bounding box center [1206, 179] width 214 height 29
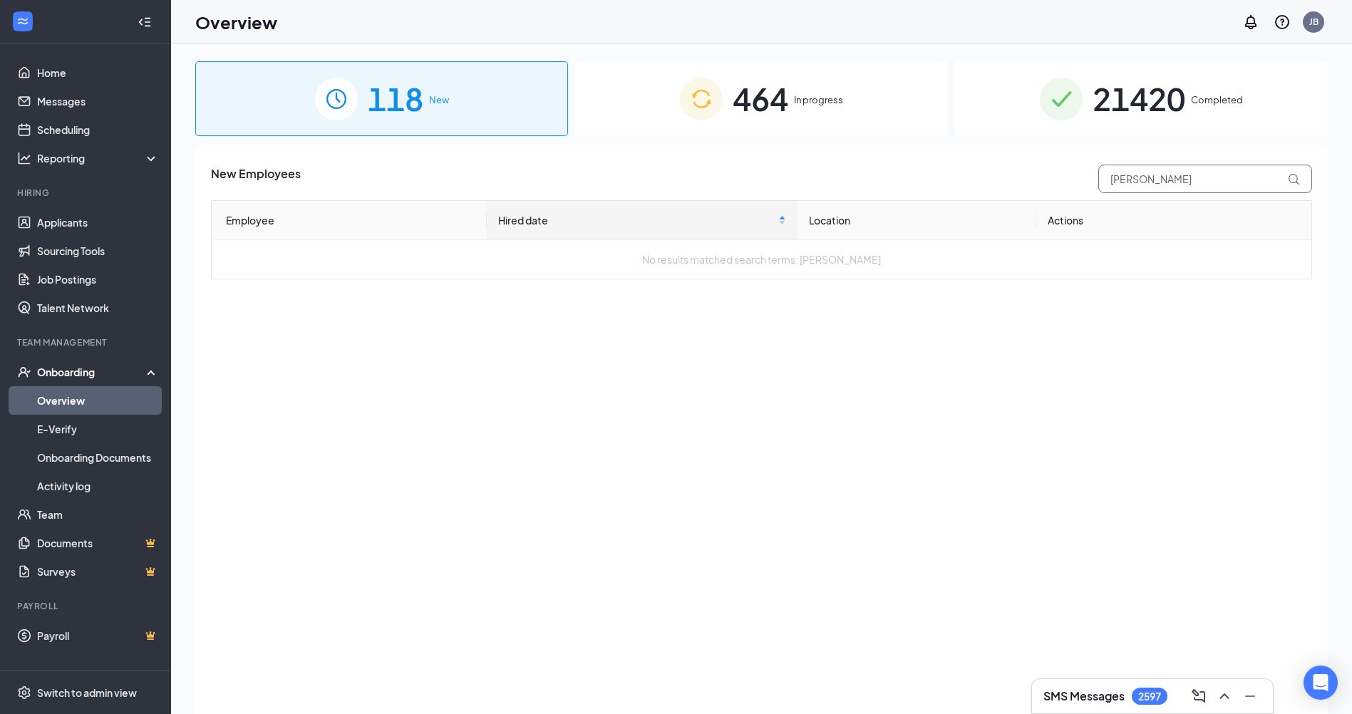
type input "[PERSON_NAME]"
click at [1166, 98] on span "21420" at bounding box center [1139, 98] width 93 height 49
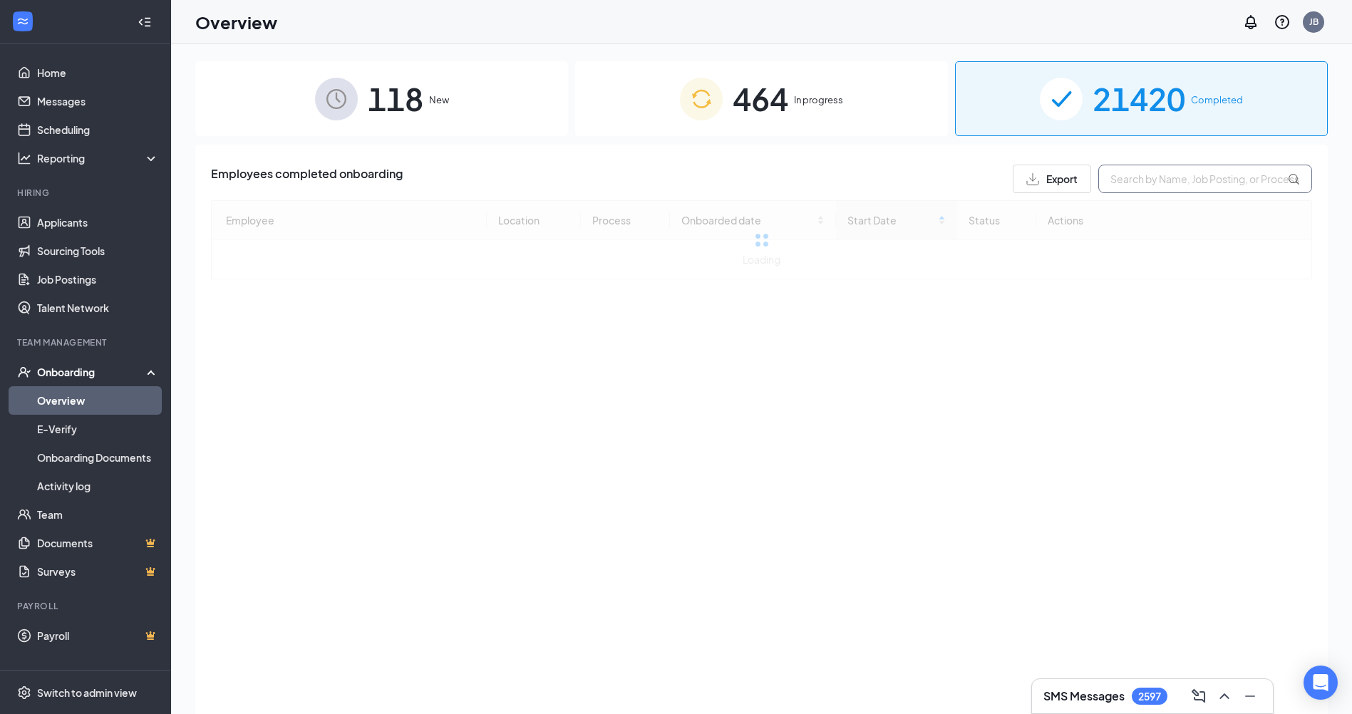
click at [1171, 174] on input "text" at bounding box center [1206, 179] width 214 height 29
type input "a"
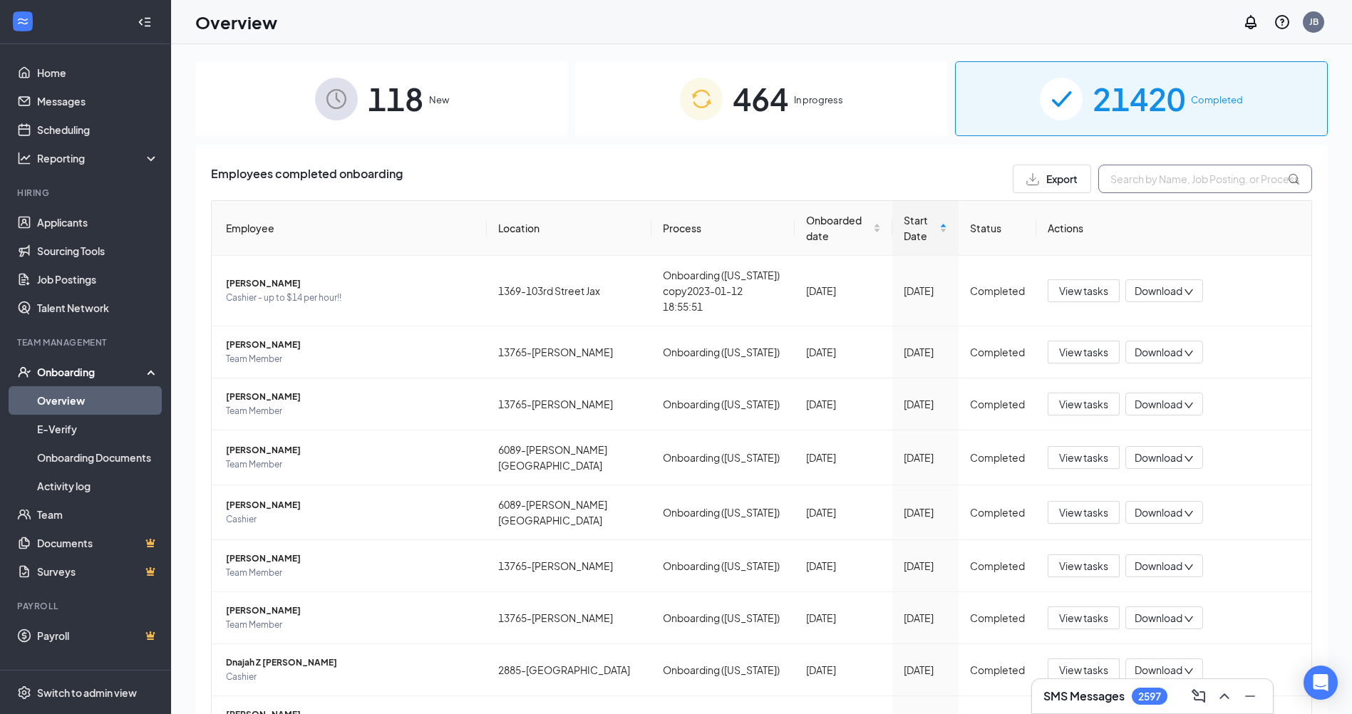
click at [1130, 177] on input "text" at bounding box center [1206, 179] width 214 height 29
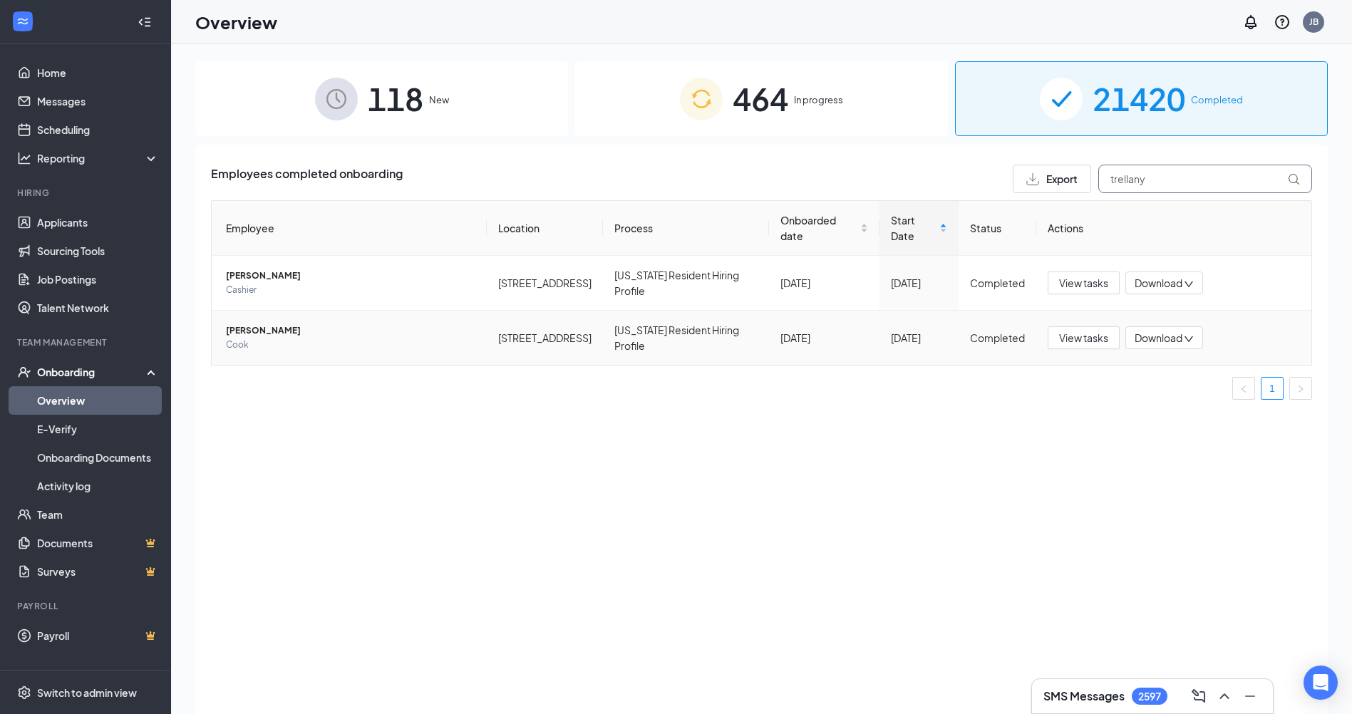
type input "trellany"
click at [254, 324] on span "[PERSON_NAME]" at bounding box center [351, 331] width 250 height 14
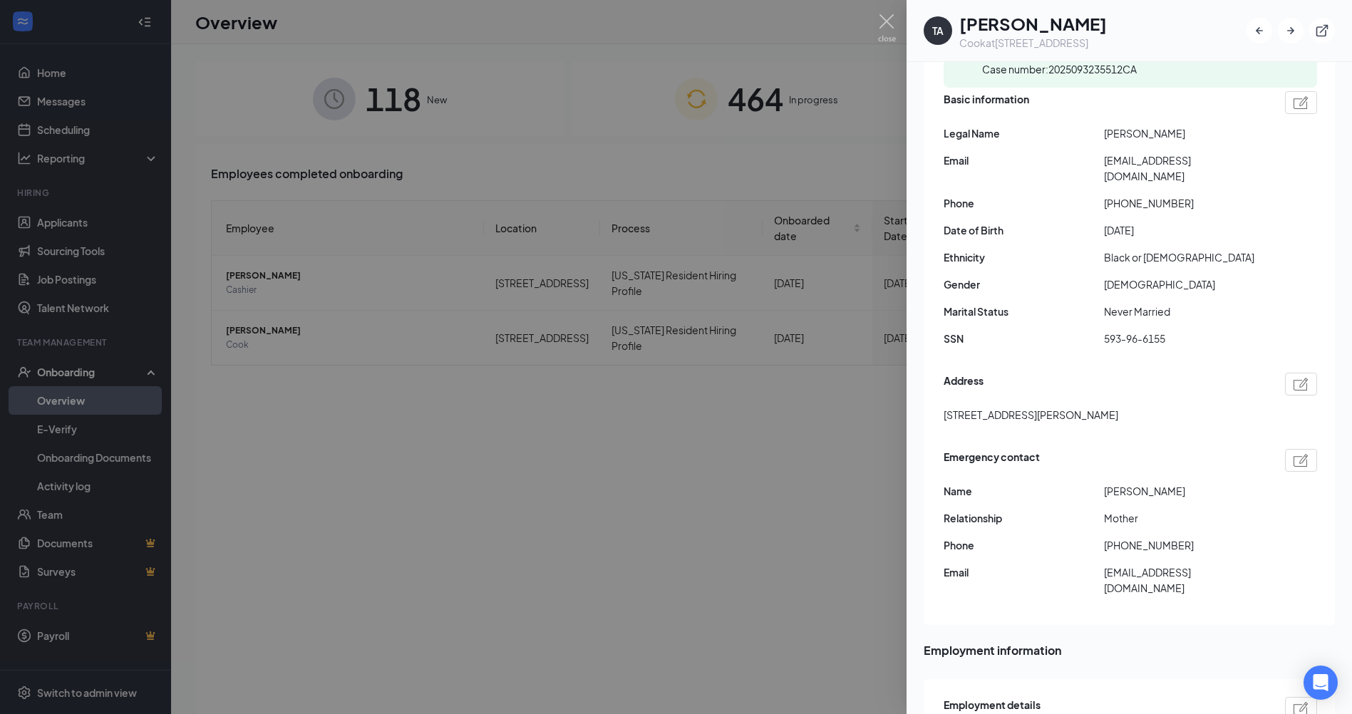
scroll to position [165, 0]
